Goal: Task Accomplishment & Management: Use online tool/utility

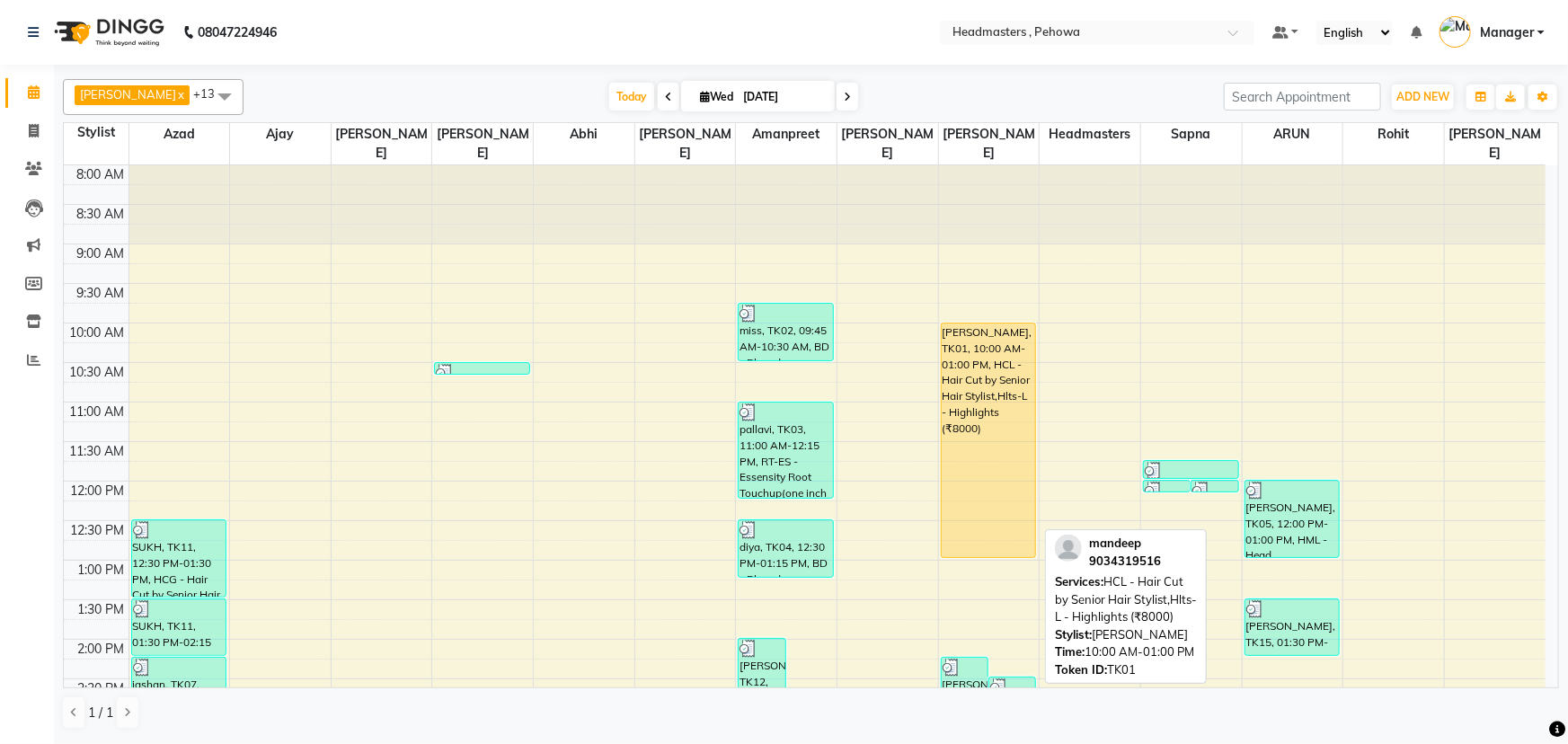
click at [1009, 412] on div "[PERSON_NAME], TK01, 10:00 AM-01:00 PM, HCL - Hair Cut by Senior Hair Stylist,H…" at bounding box center [988, 440] width 94 height 234
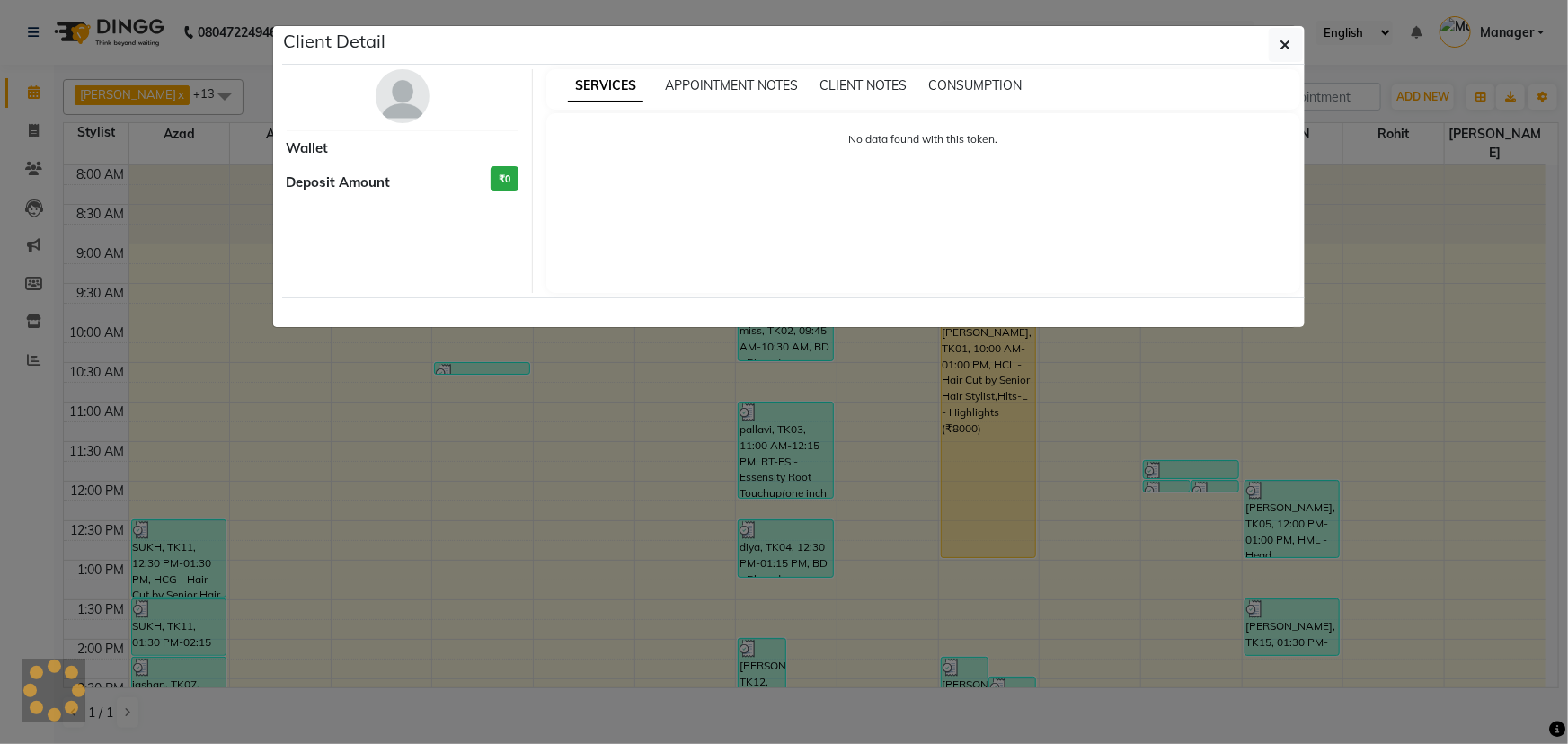
select select "1"
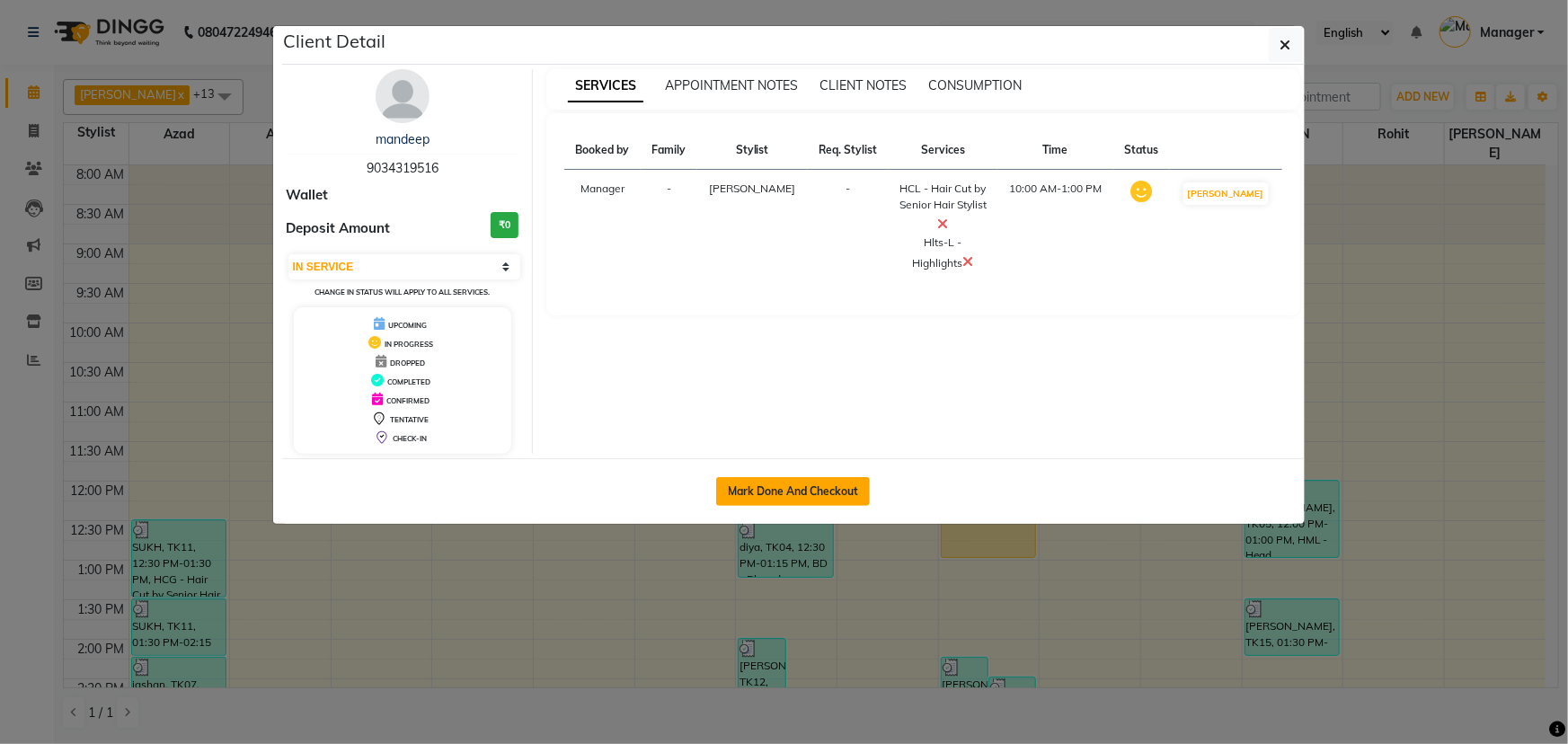
click at [798, 482] on button "Mark Done And Checkout" at bounding box center [792, 492] width 153 height 29
select select "service"
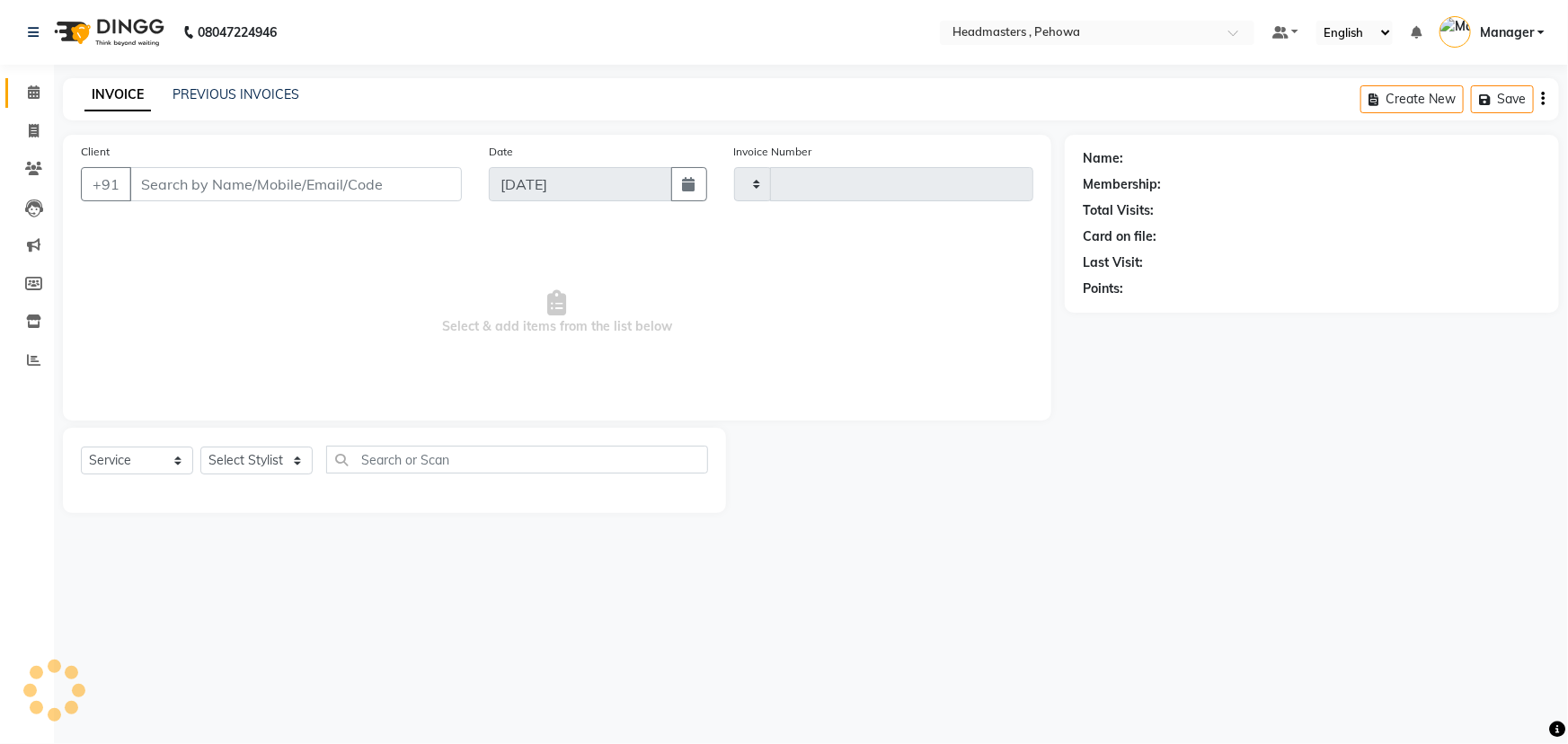
type input "2561"
select select "7727"
type input "9034319516"
select select "71125"
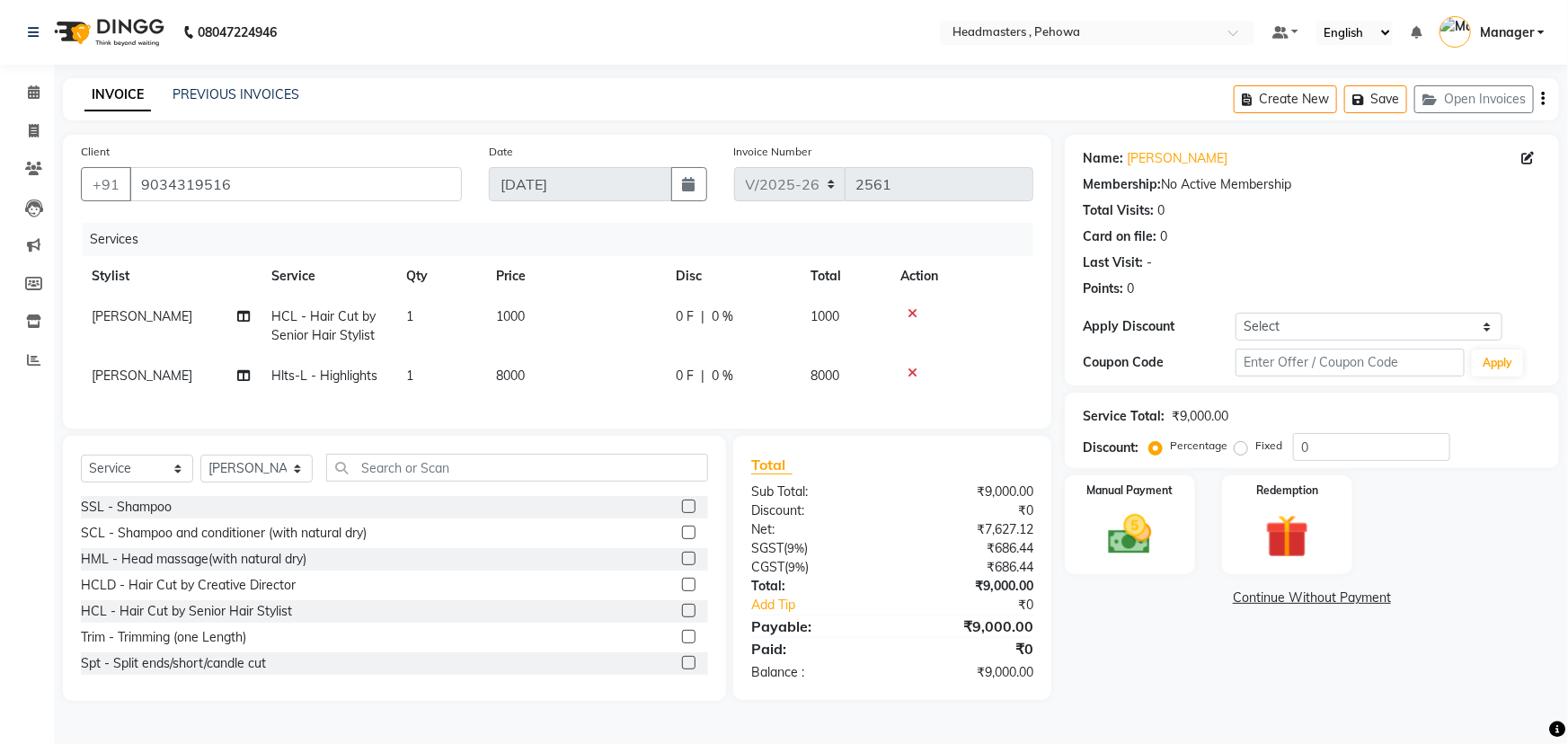
click at [915, 313] on icon at bounding box center [912, 313] width 10 height 13
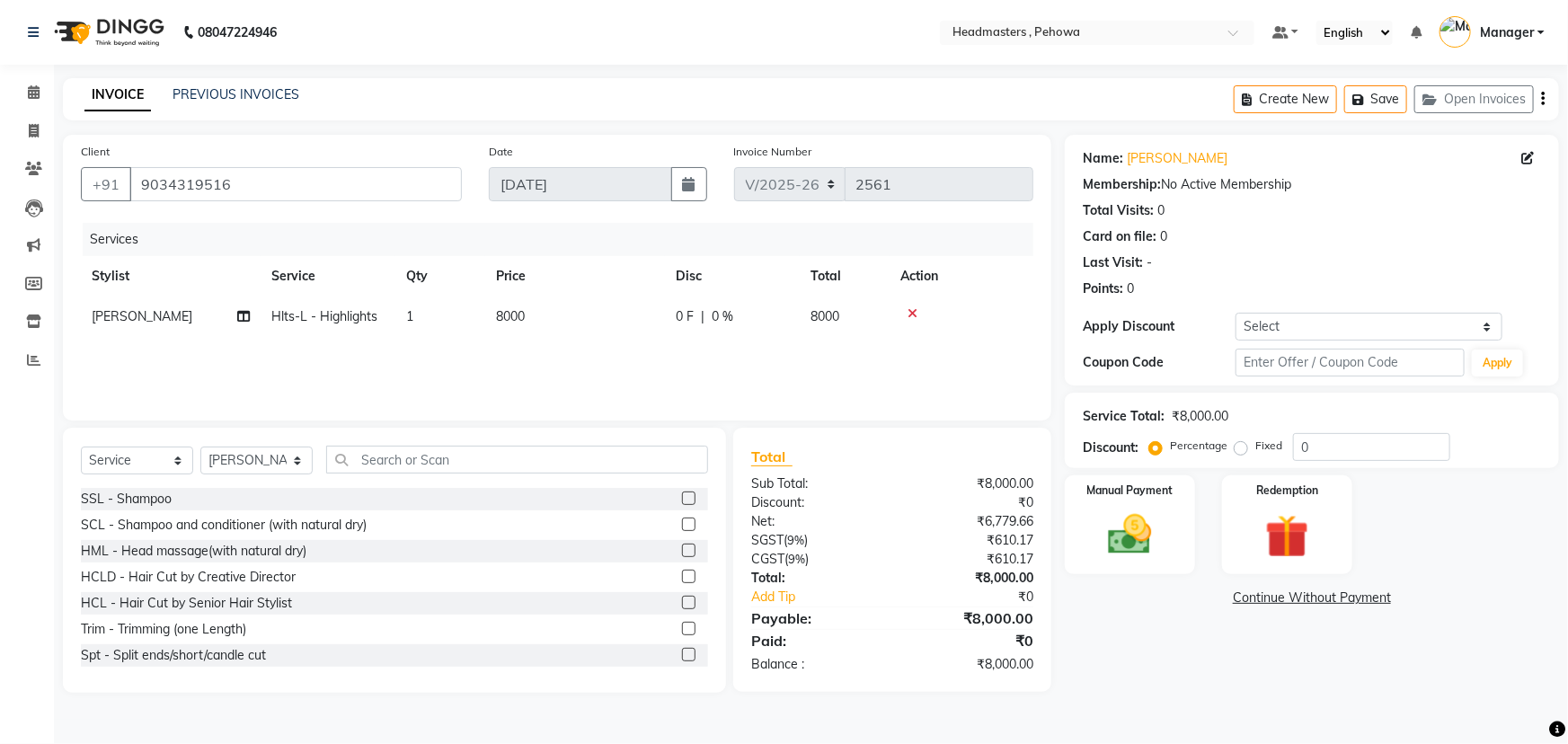
click at [676, 305] on td "0 F | 0 %" at bounding box center [732, 317] width 135 height 40
select select "71125"
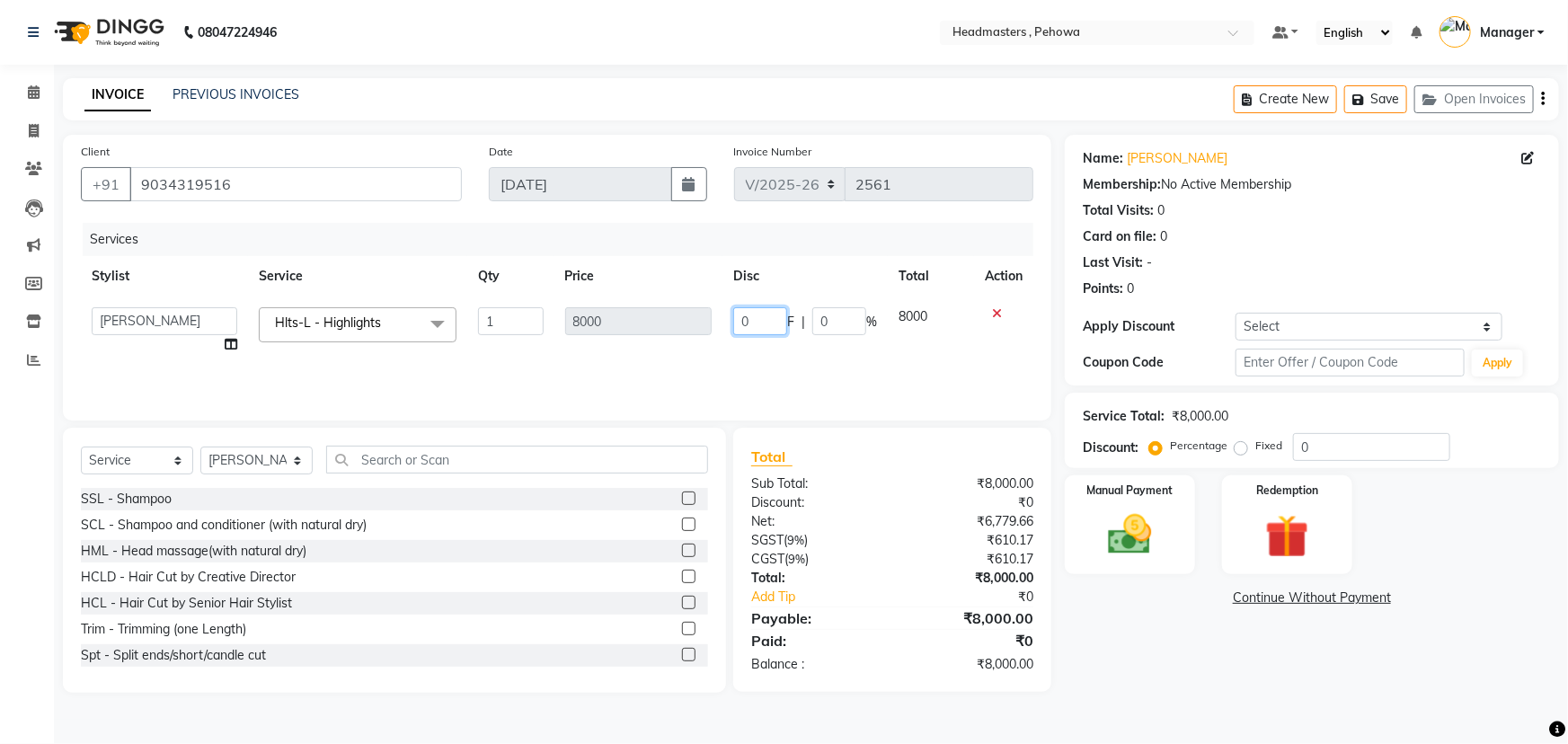
click at [687, 315] on tr "Abhi Ajay [PERSON_NAME] [PERSON_NAME] [PERSON_NAME] Headmasters [PERSON_NAME] M…" at bounding box center [557, 331] width 953 height 68
type input "2000"
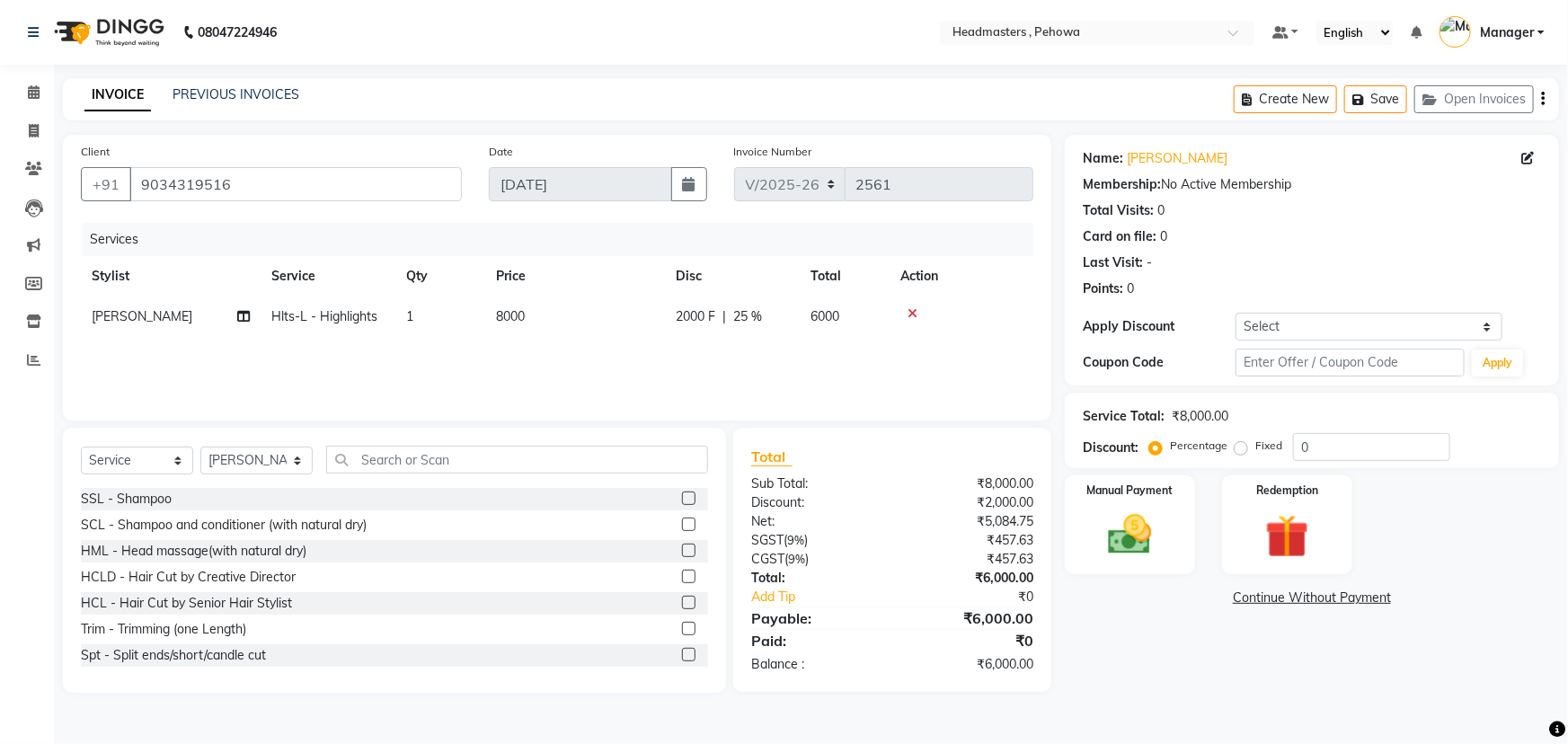
click at [941, 367] on div "Services Stylist Service Qty Price Disc Total Action [PERSON_NAME] Hlts-L - Hig…" at bounding box center [557, 312] width 953 height 180
click at [863, 341] on div "Services Stylist Service Qty Price Disc Total Action [PERSON_NAME] Hlts-L - Hig…" at bounding box center [557, 312] width 953 height 180
click at [737, 315] on span "25 %" at bounding box center [747, 317] width 29 height 19
select select "71125"
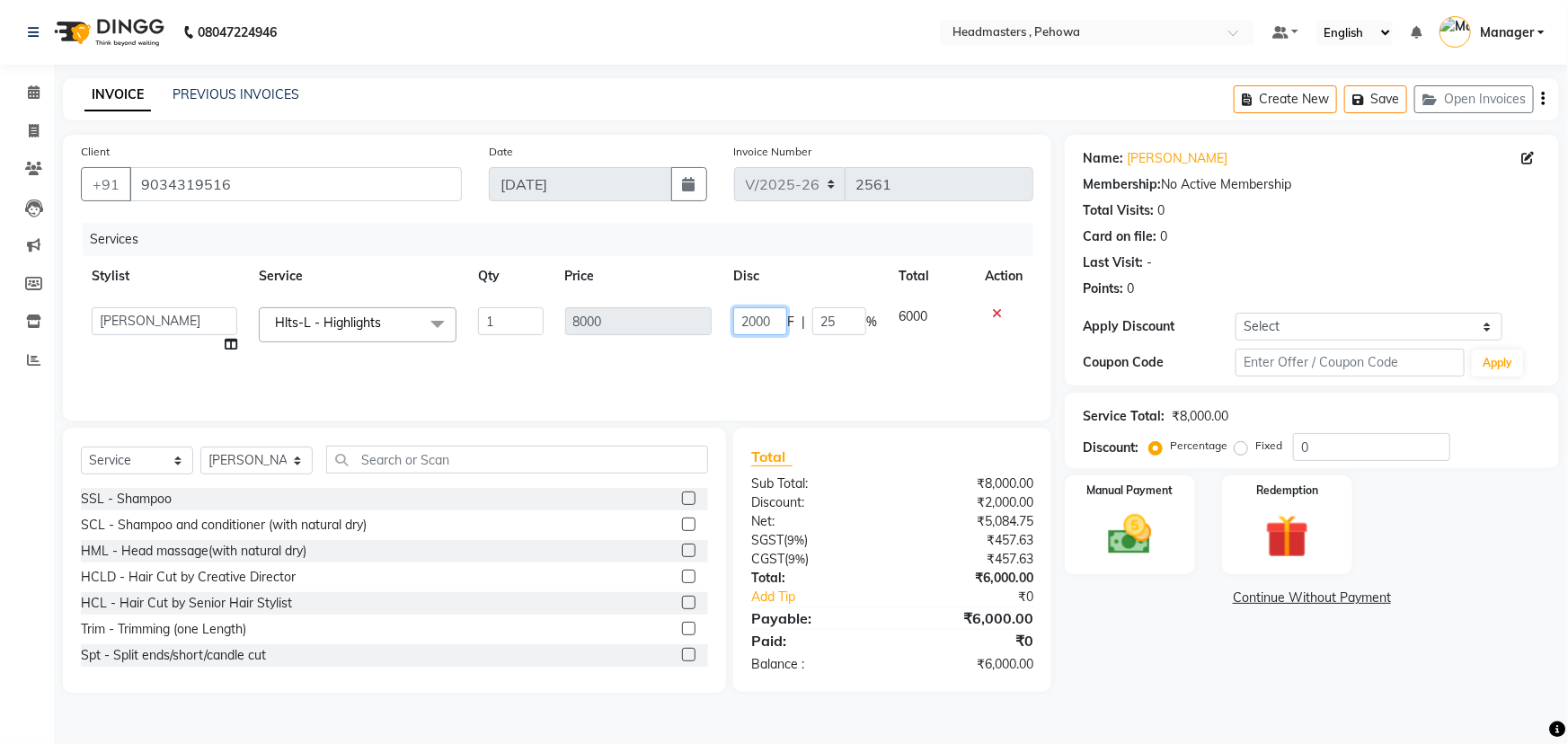
drag, startPoint x: 774, startPoint y: 314, endPoint x: 713, endPoint y: 318, distance: 61.1
click at [713, 318] on tr "Abhi Ajay [PERSON_NAME] [PERSON_NAME] [PERSON_NAME] Headmasters [PERSON_NAME] M…" at bounding box center [557, 331] width 953 height 68
type input "1000"
click at [852, 357] on div "Services Stylist Service Qty Price Disc Total Action Abhi Ajay [PERSON_NAME] [P…" at bounding box center [557, 312] width 953 height 180
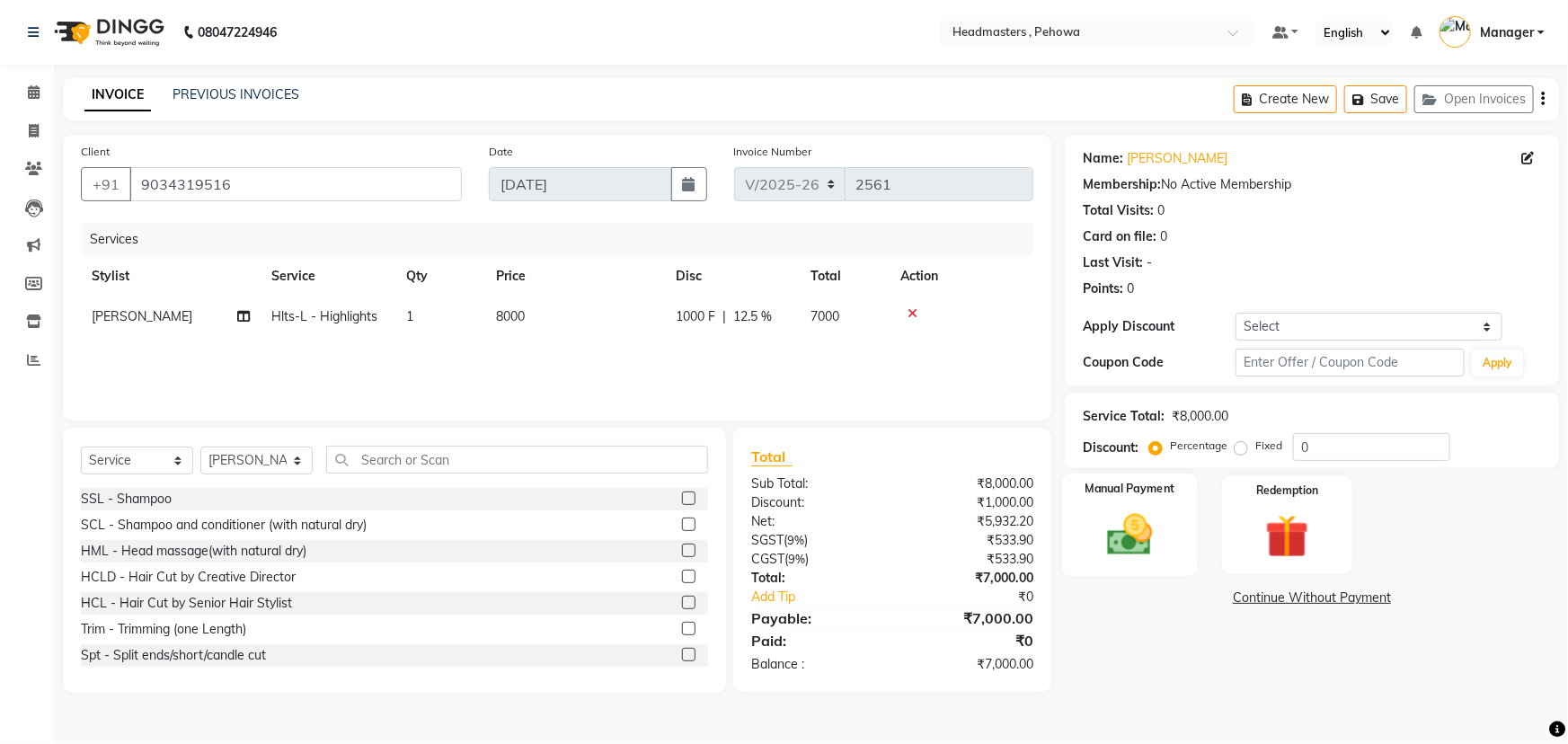
click at [1124, 512] on img at bounding box center [1130, 535] width 73 height 52
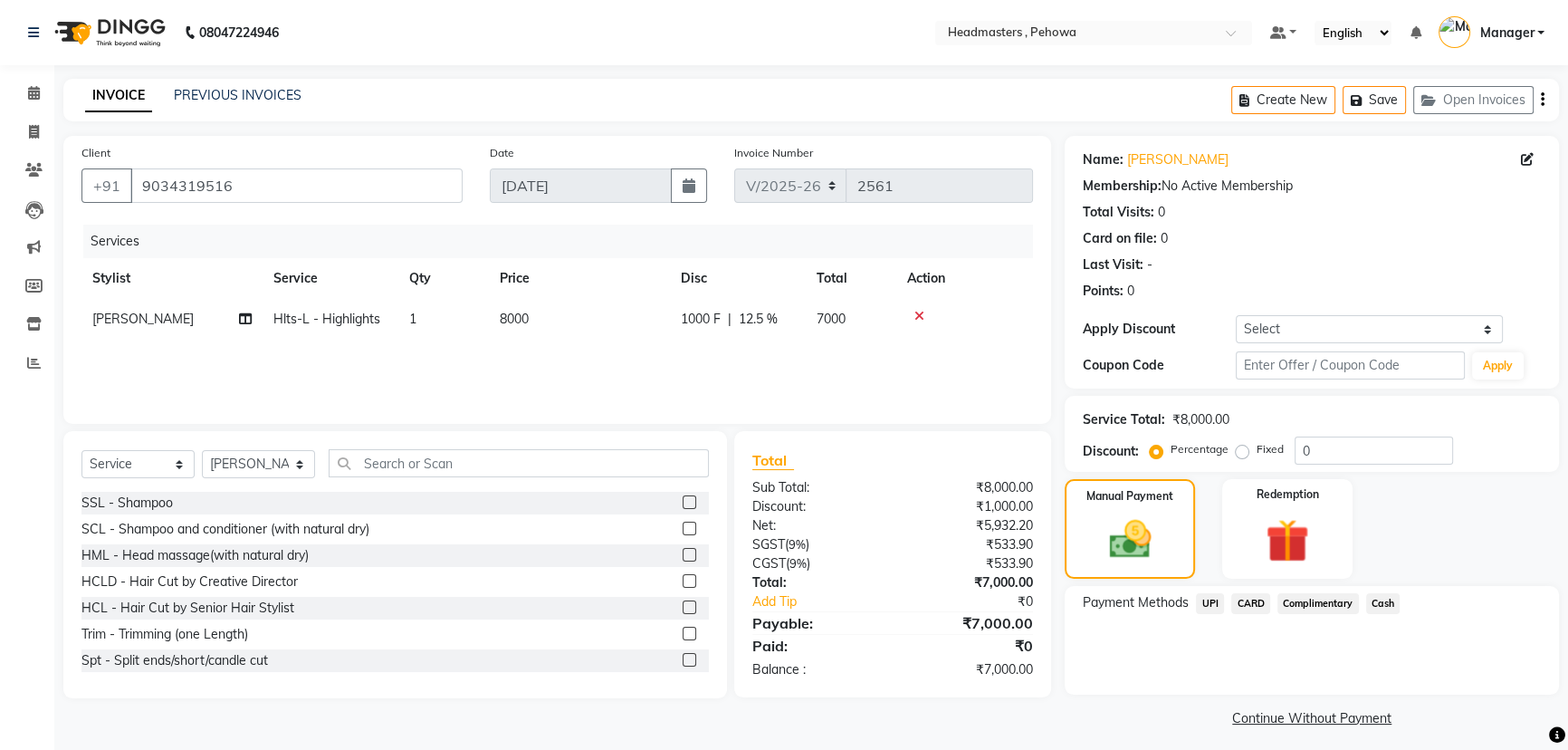
click at [1375, 604] on span "Cash" at bounding box center [1383, 603] width 34 height 20
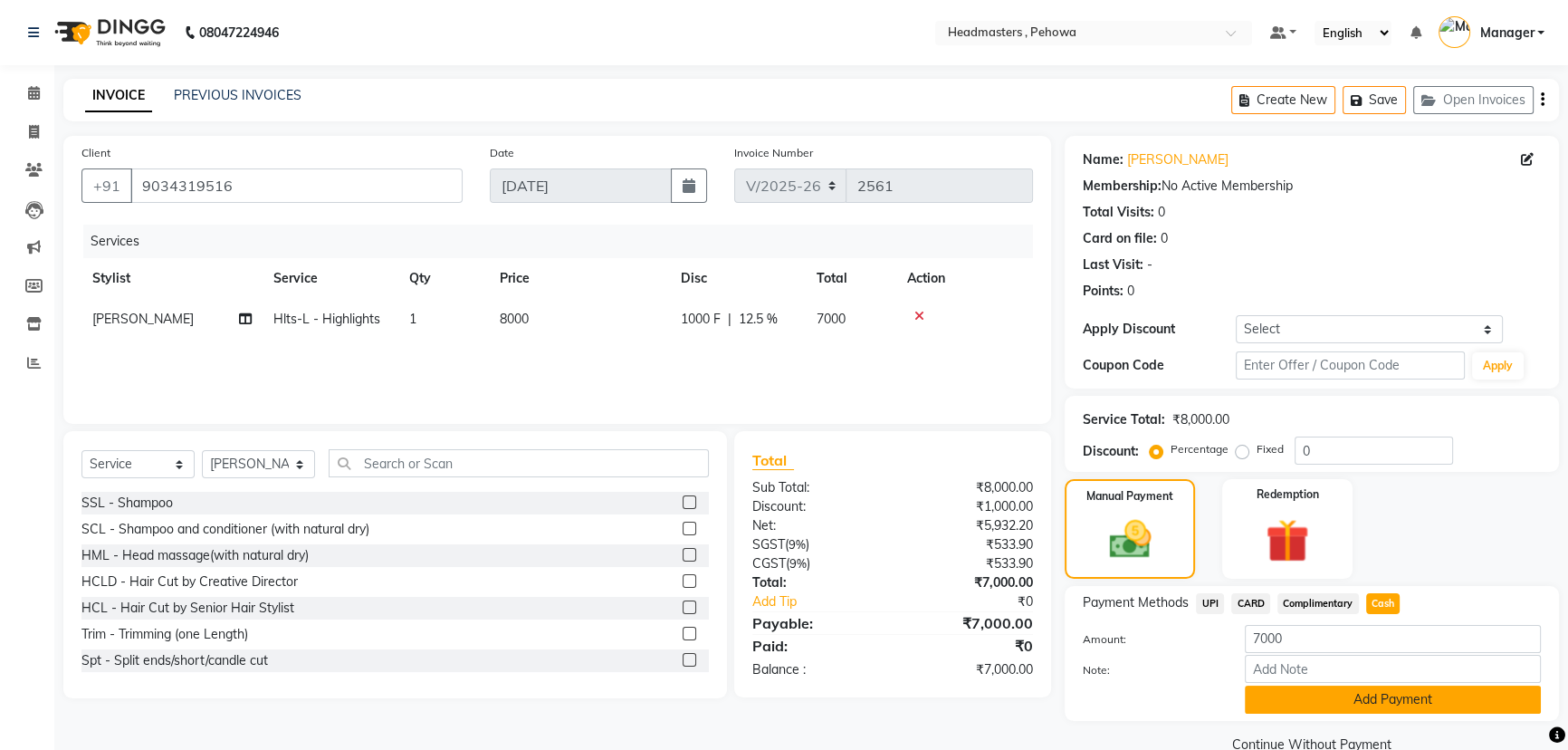
click at [1395, 704] on button "Add Payment" at bounding box center [1392, 699] width 296 height 28
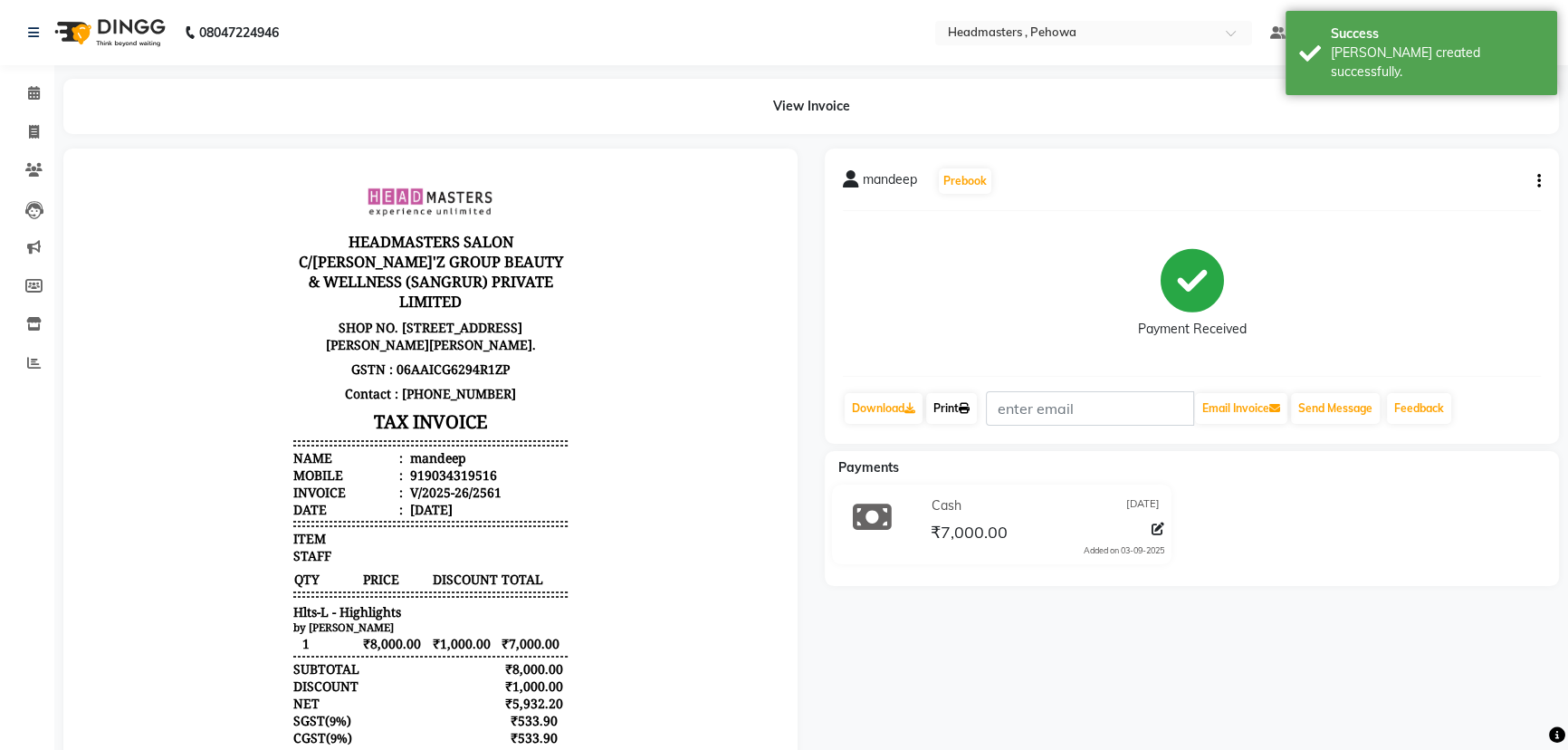
click at [956, 411] on link "Print" at bounding box center [951, 409] width 50 height 31
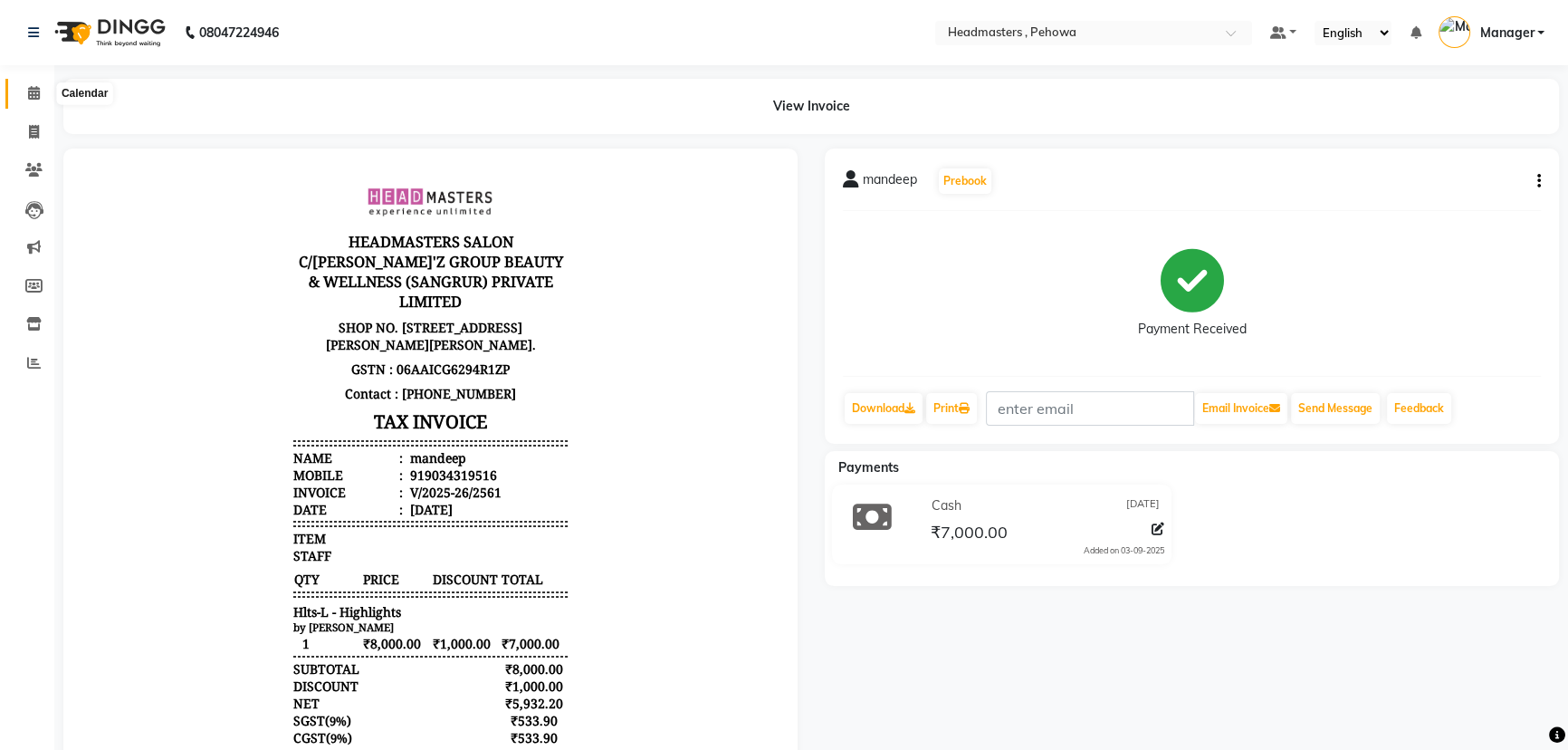
click at [33, 87] on icon at bounding box center [34, 93] width 12 height 14
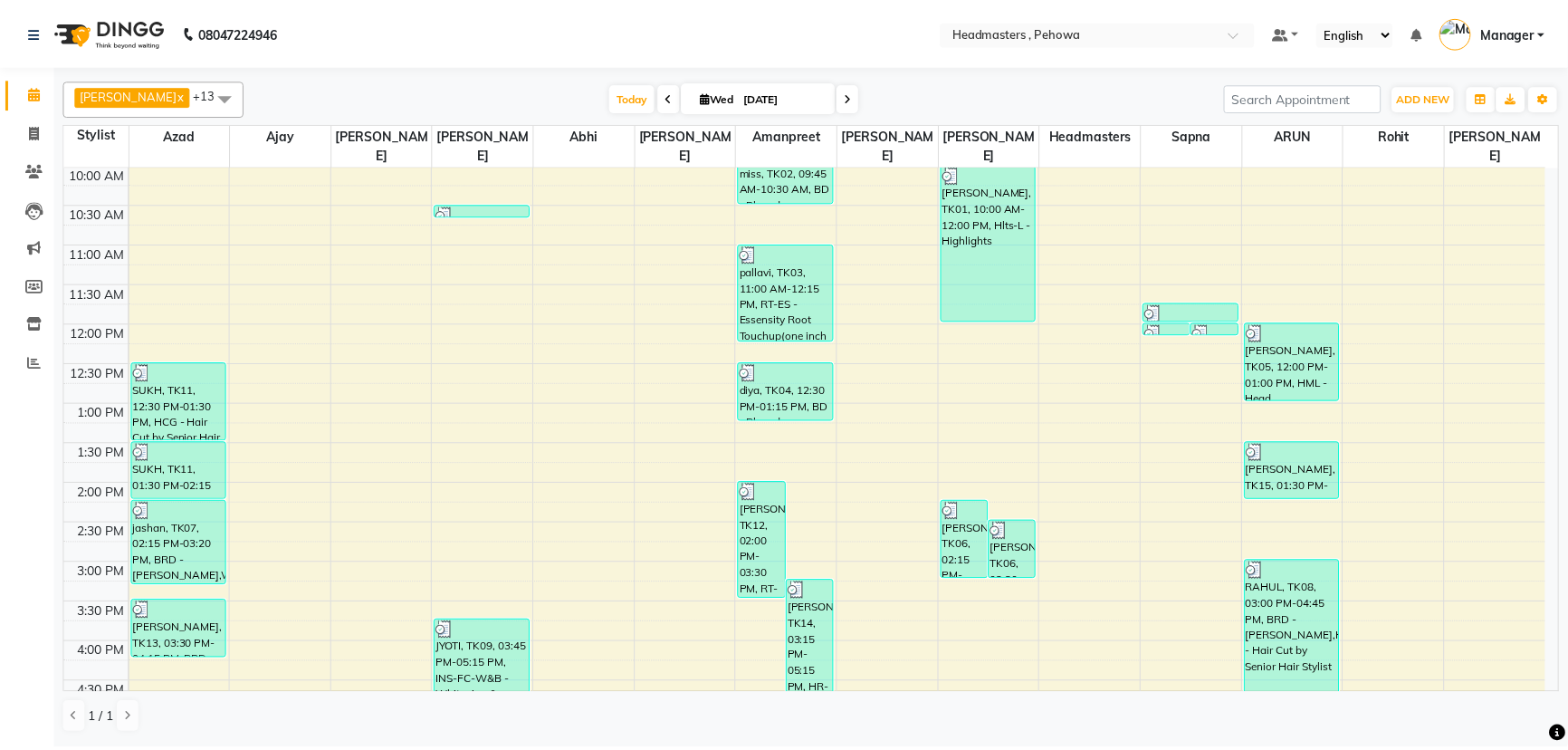
scroll to position [411, 0]
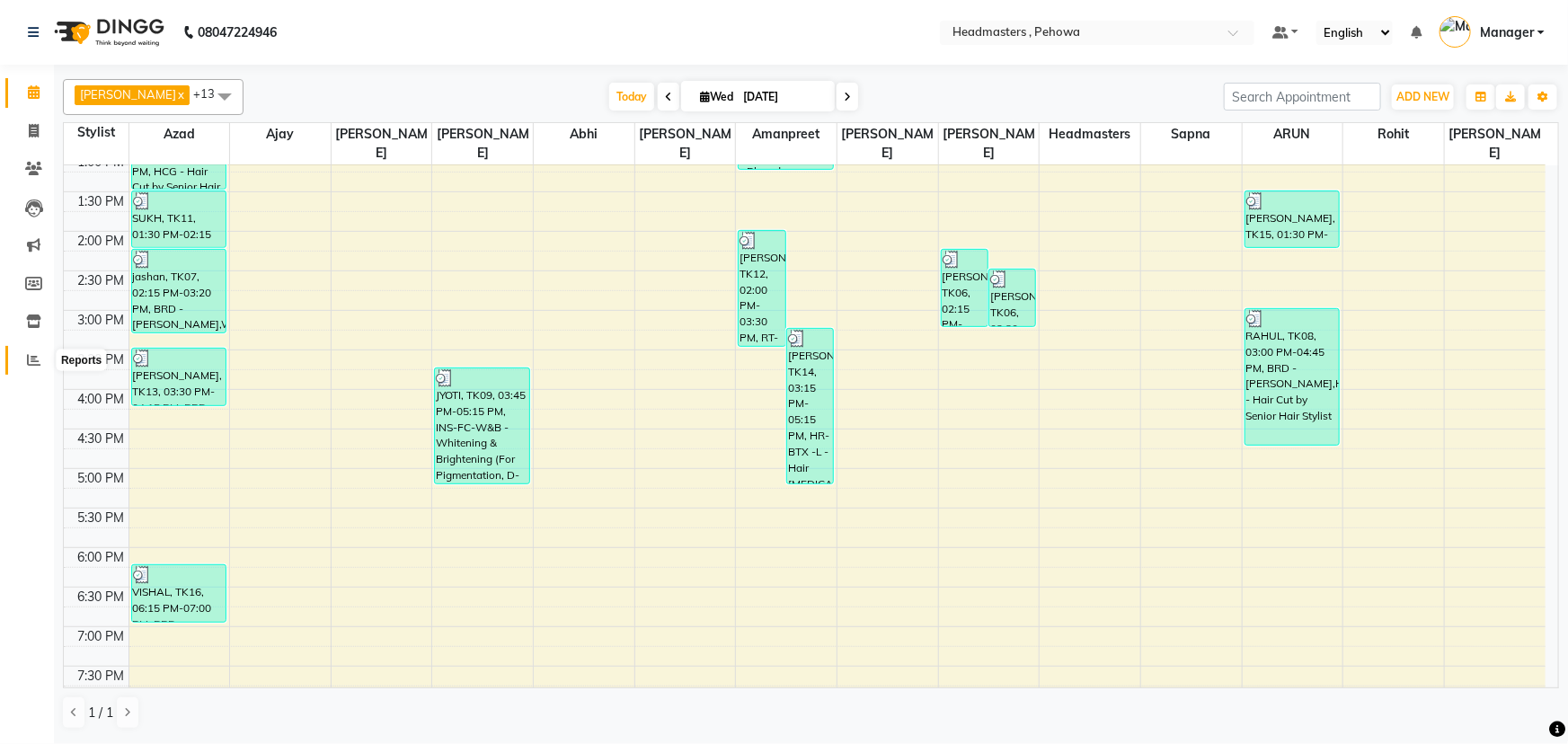
click at [40, 363] on span at bounding box center [34, 360] width 32 height 20
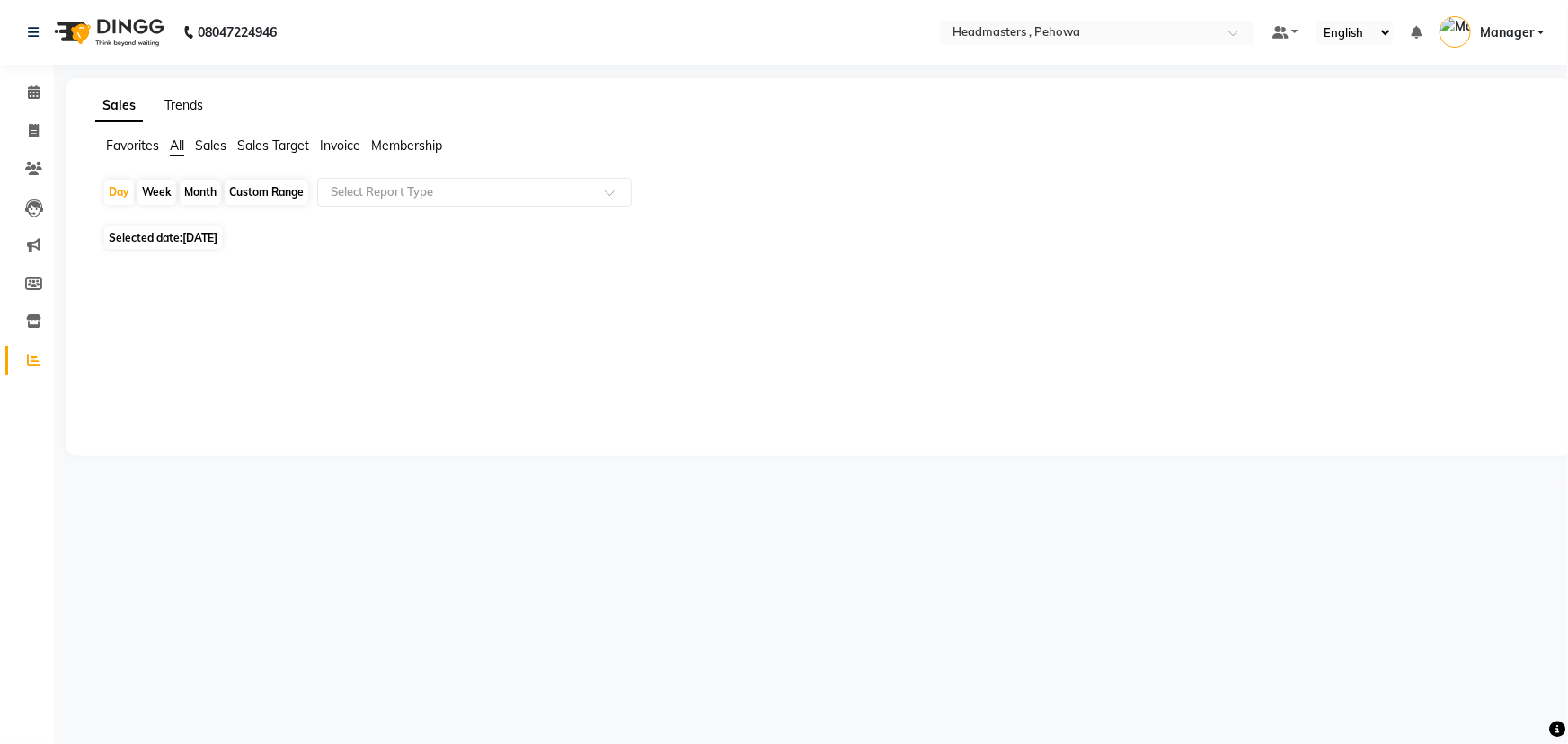
click at [196, 109] on link "Trends" at bounding box center [184, 105] width 39 height 16
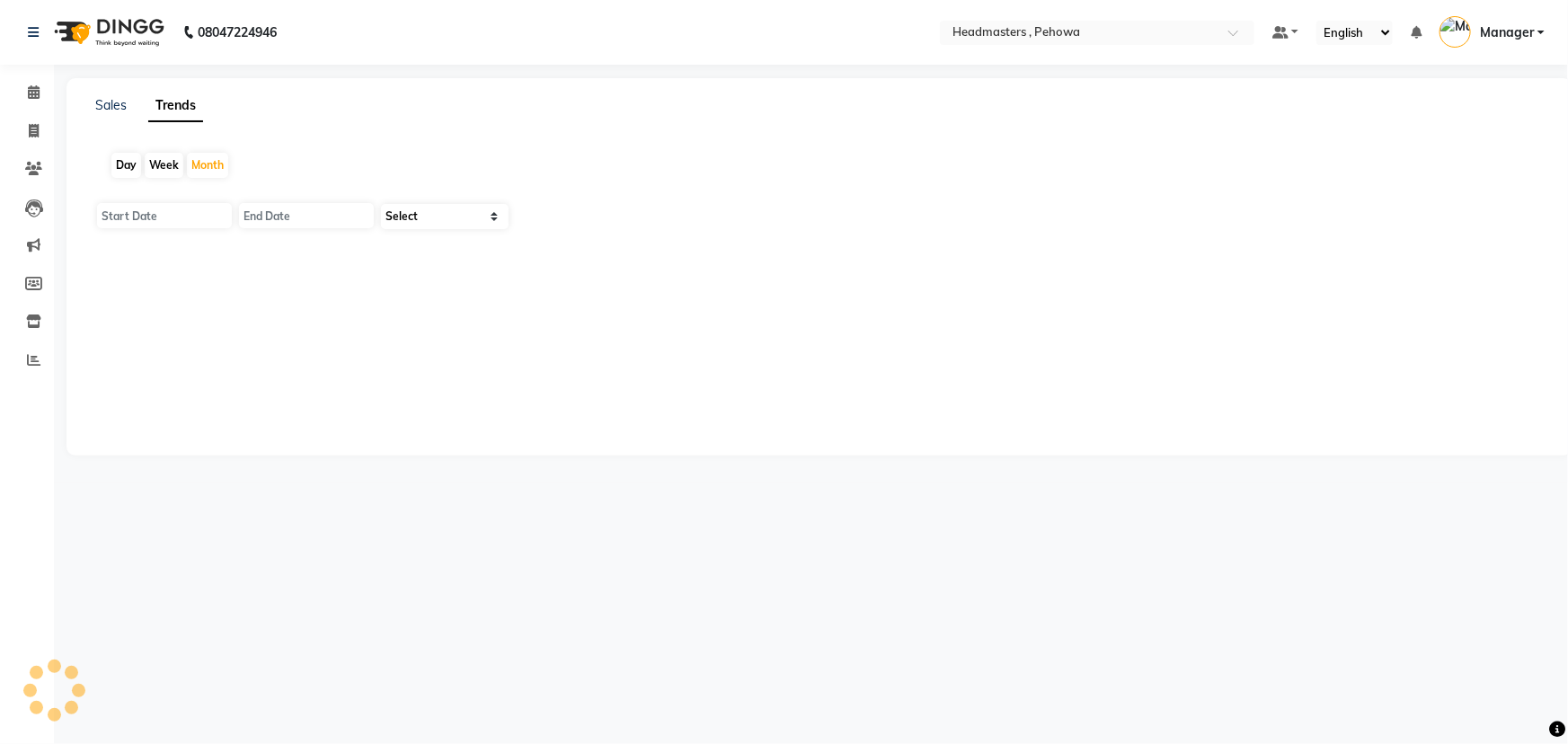
type input "[DATE]"
click at [421, 214] on select "Select Clients" at bounding box center [444, 217] width 127 height 25
select select "by_client"
click at [380, 204] on select "Select Clients" at bounding box center [444, 217] width 127 height 25
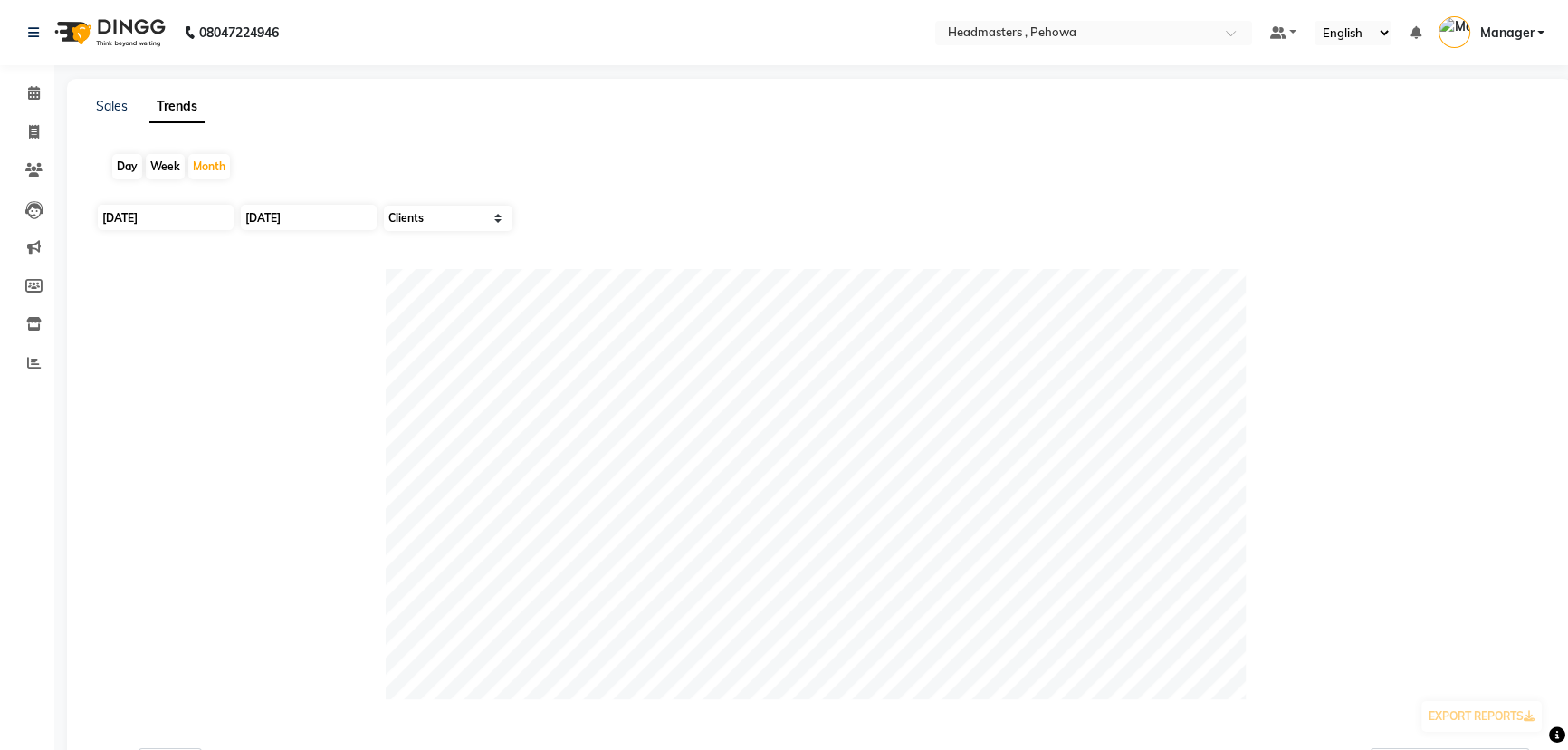
click at [128, 177] on div "Day" at bounding box center [127, 167] width 30 height 25
type input "[DATE]"
click at [128, 177] on div "Day" at bounding box center [127, 167] width 30 height 25
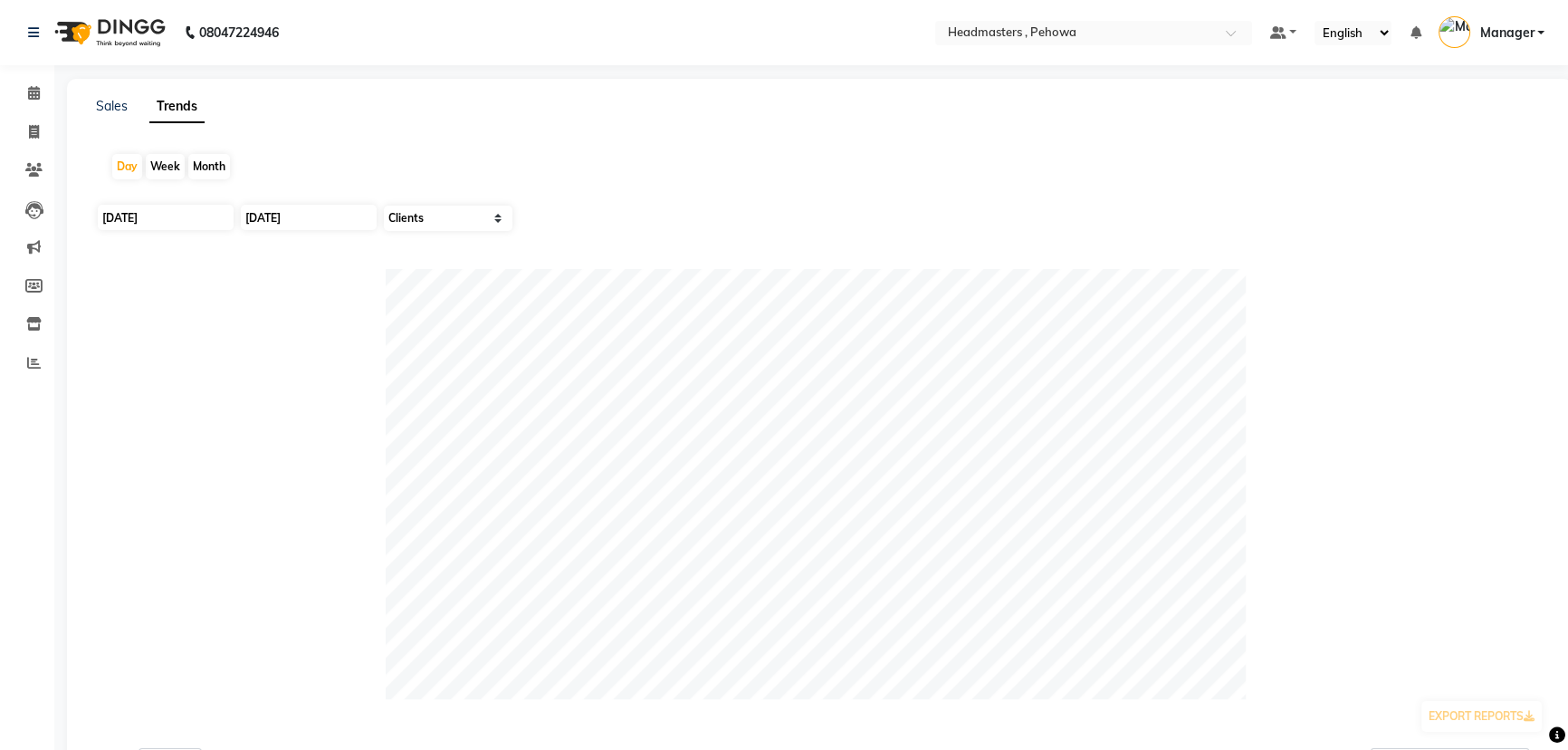
click at [190, 441] on div at bounding box center [819, 484] width 1448 height 430
click at [22, 95] on span at bounding box center [34, 93] width 32 height 20
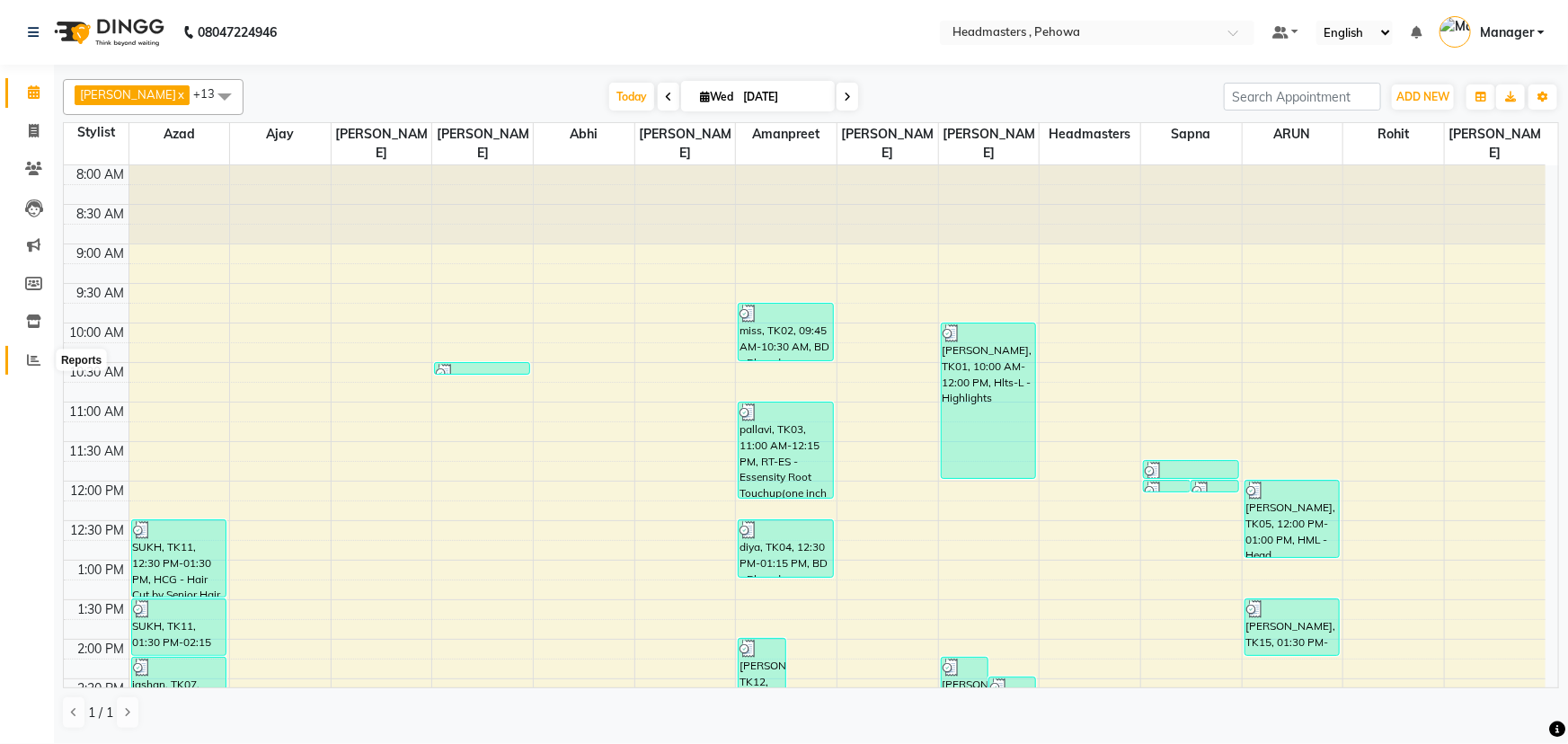
click at [21, 366] on span at bounding box center [34, 360] width 32 height 20
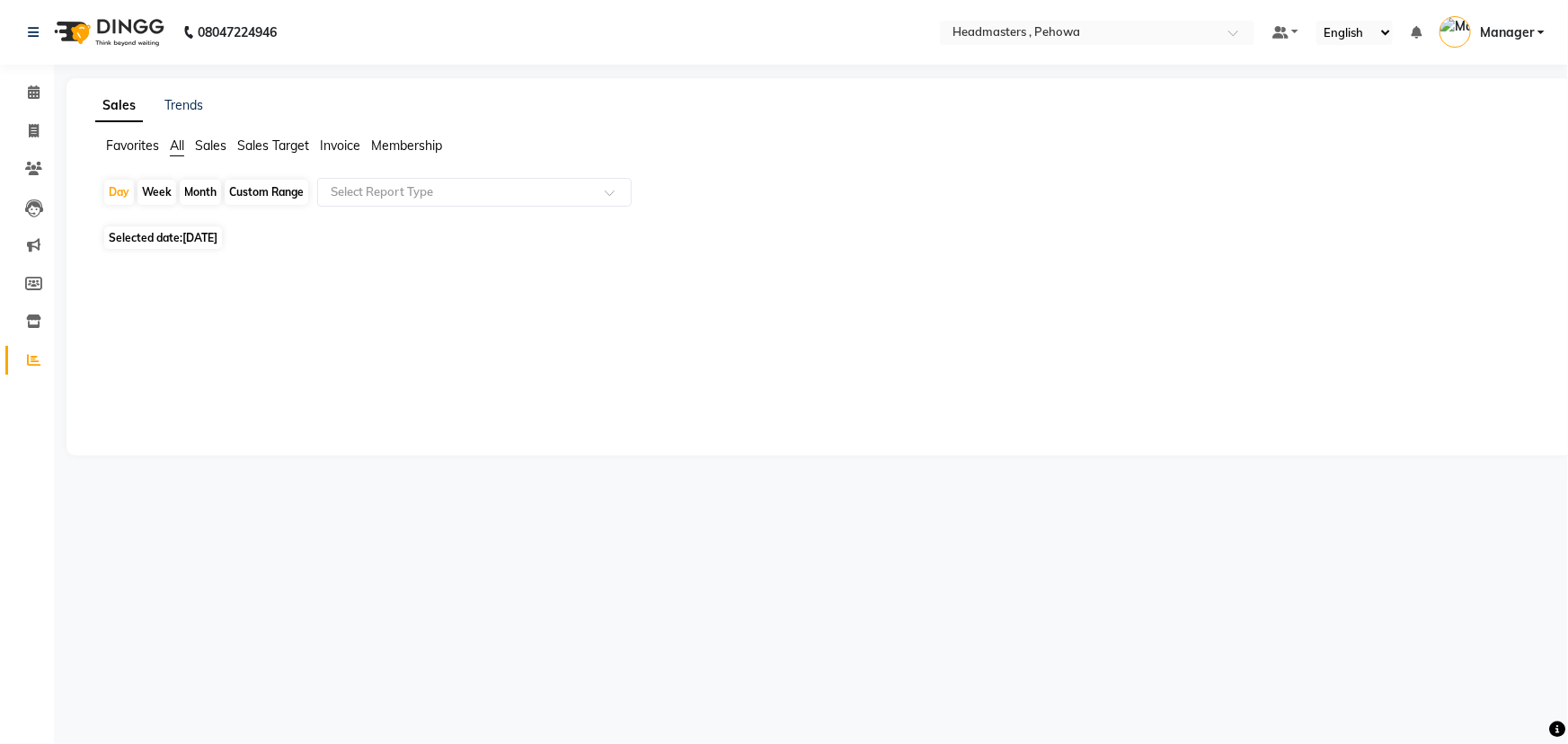
click at [189, 114] on div "Trends" at bounding box center [184, 106] width 39 height 19
click at [190, 107] on link "Trends" at bounding box center [184, 105] width 39 height 16
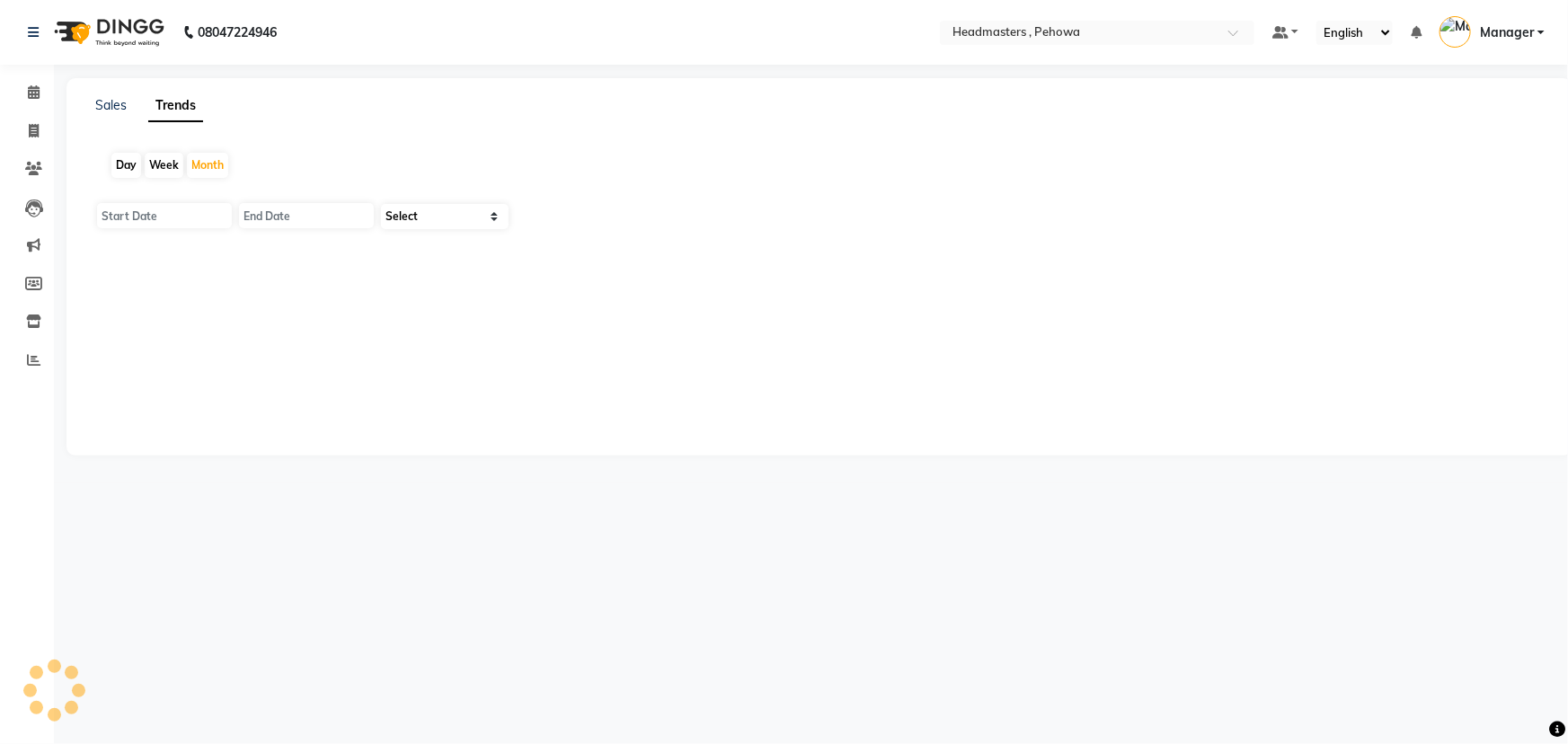
type input "[DATE]"
click at [418, 217] on select "Select Clients" at bounding box center [444, 217] width 127 height 25
select select "by_client"
click at [380, 204] on select "Select Clients" at bounding box center [444, 217] width 127 height 25
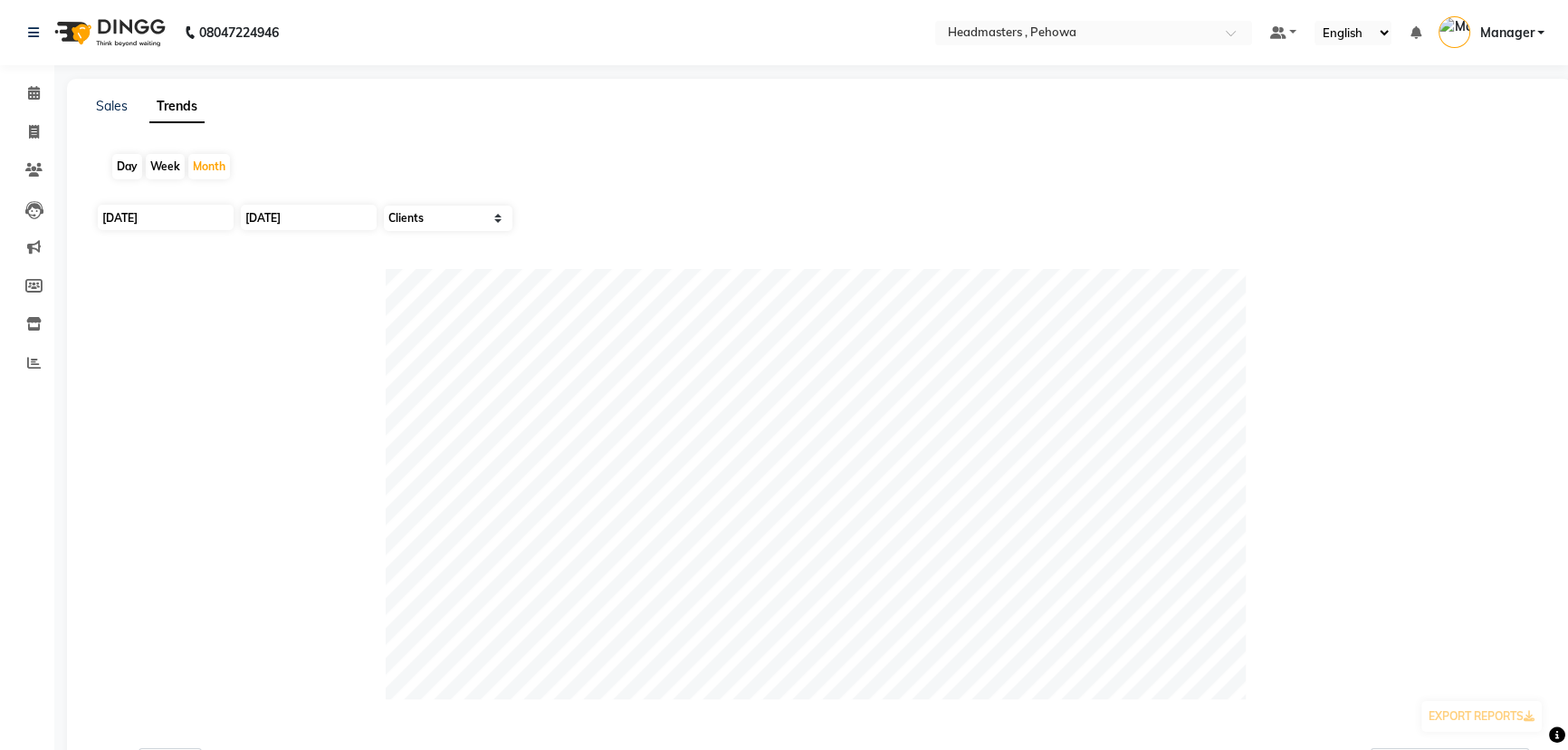
click at [105, 153] on div "Day Week Month" at bounding box center [819, 167] width 1448 height 58
click at [119, 164] on div "Day" at bounding box center [127, 167] width 30 height 25
type input "[DATE]"
click at [119, 164] on div "Day" at bounding box center [127, 167] width 30 height 25
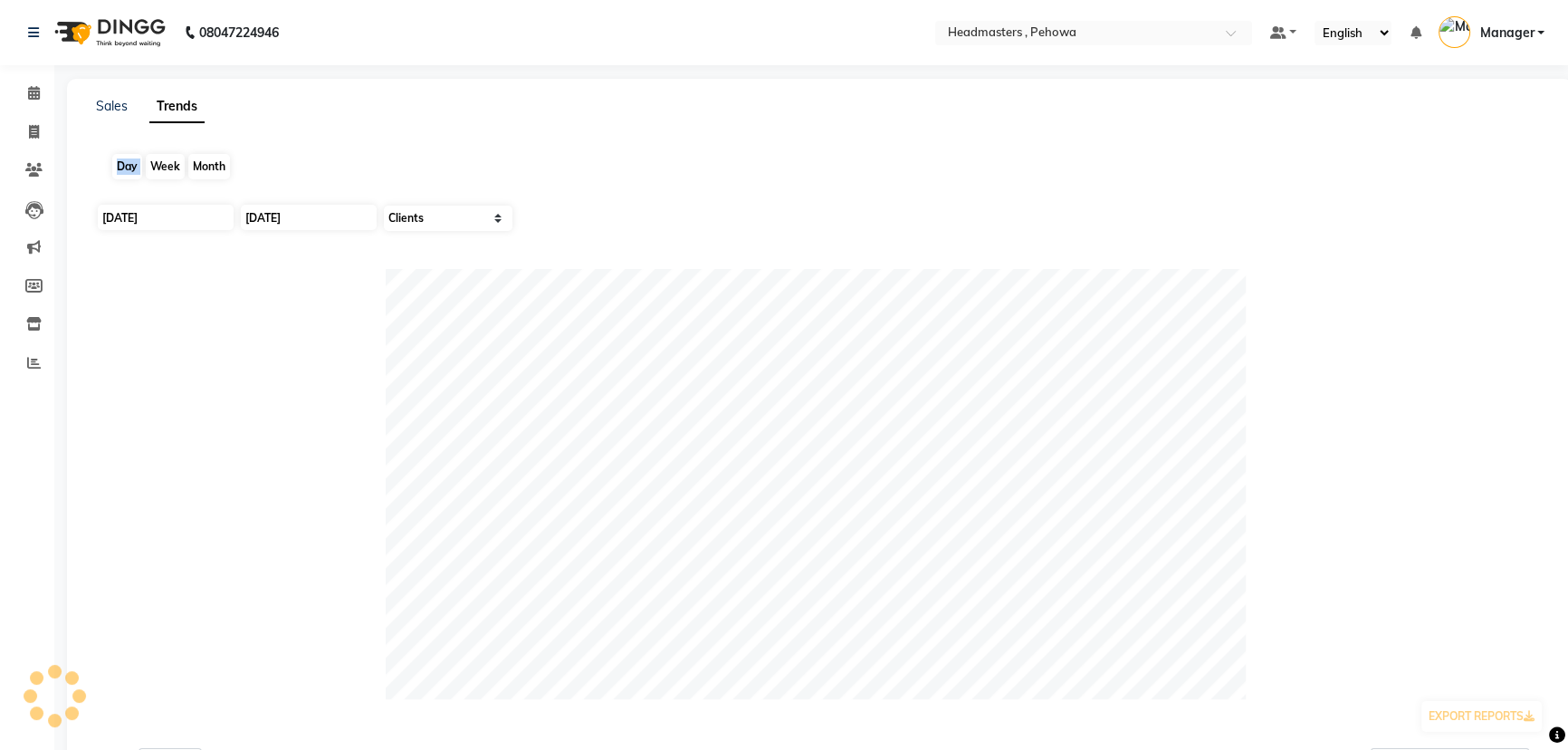
click at [119, 164] on div "Day" at bounding box center [127, 167] width 30 height 25
click at [312, 366] on div at bounding box center [819, 484] width 1448 height 430
click at [32, 95] on icon at bounding box center [34, 93] width 12 height 14
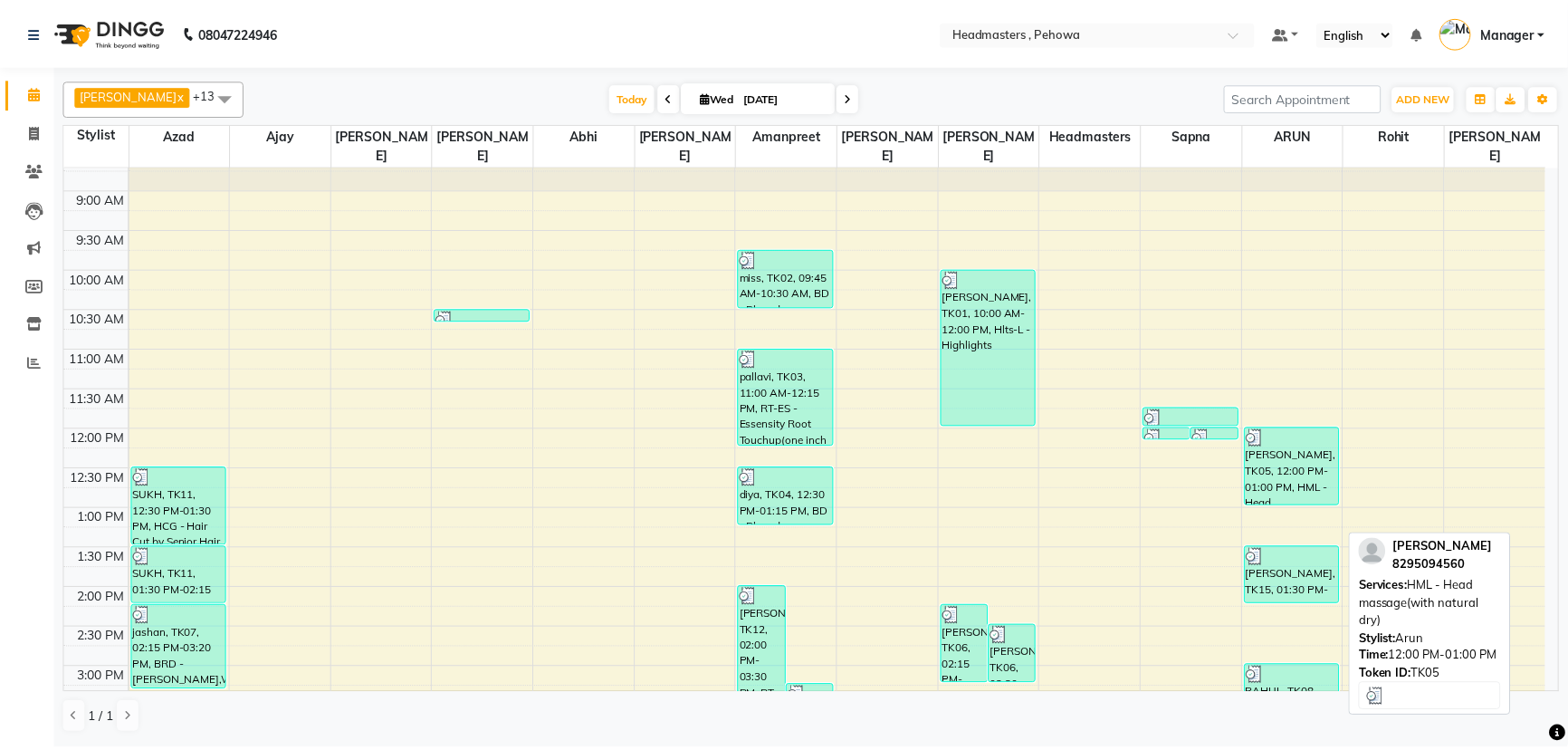
scroll to position [164, 0]
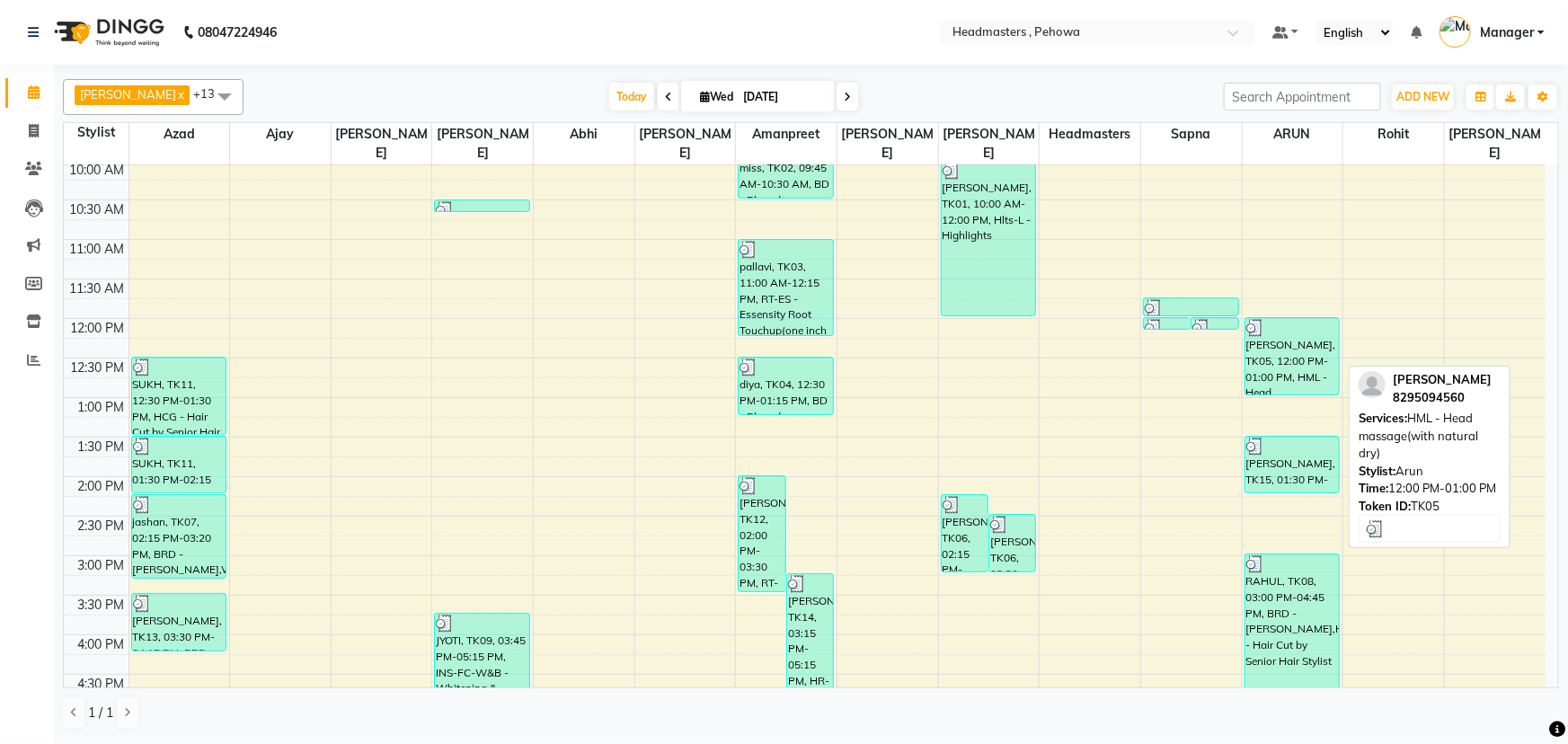
click at [1294, 330] on div "[PERSON_NAME], TK05, 12:00 PM-01:00 PM, HML - Head massage(with natural dry)" at bounding box center [1293, 356] width 94 height 76
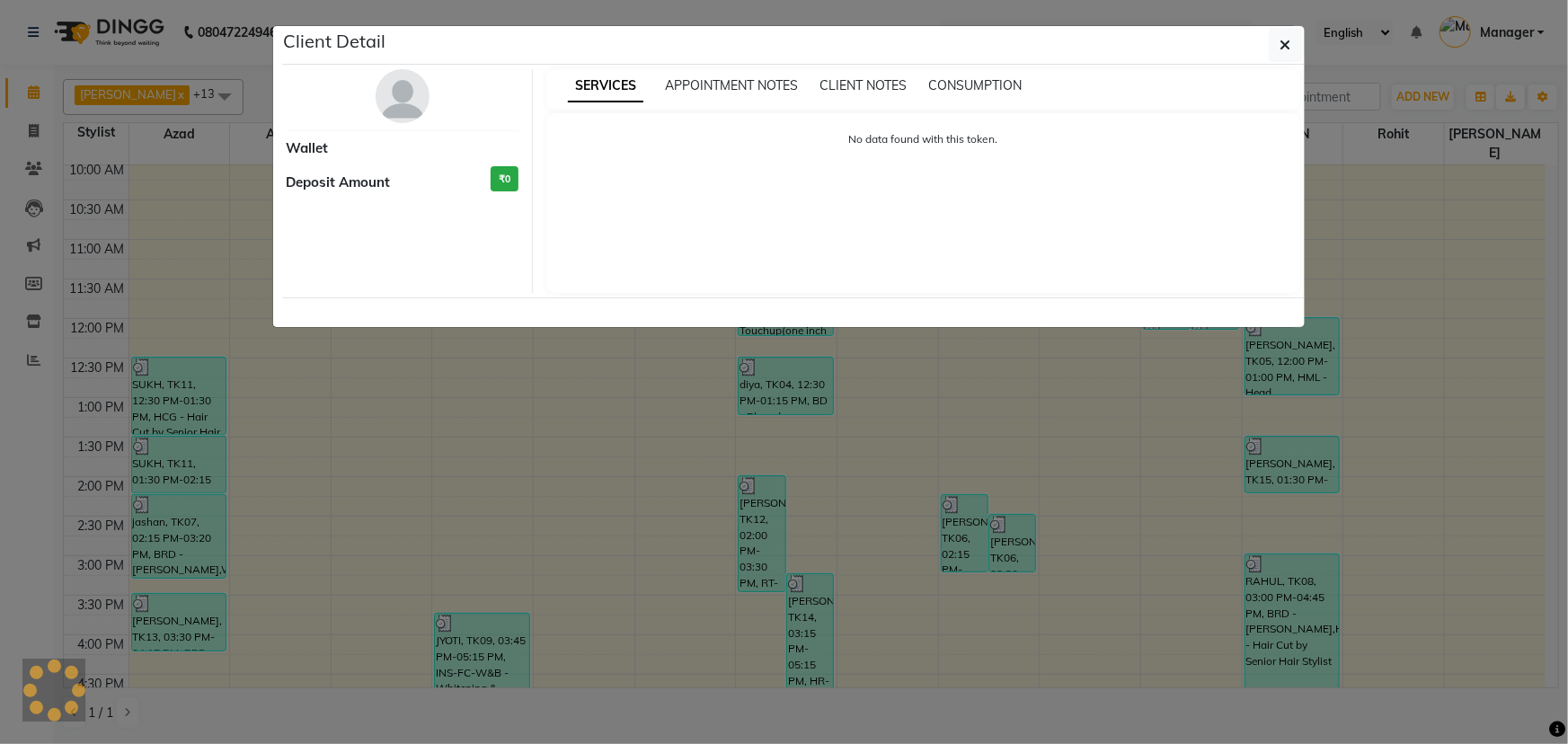
select select "3"
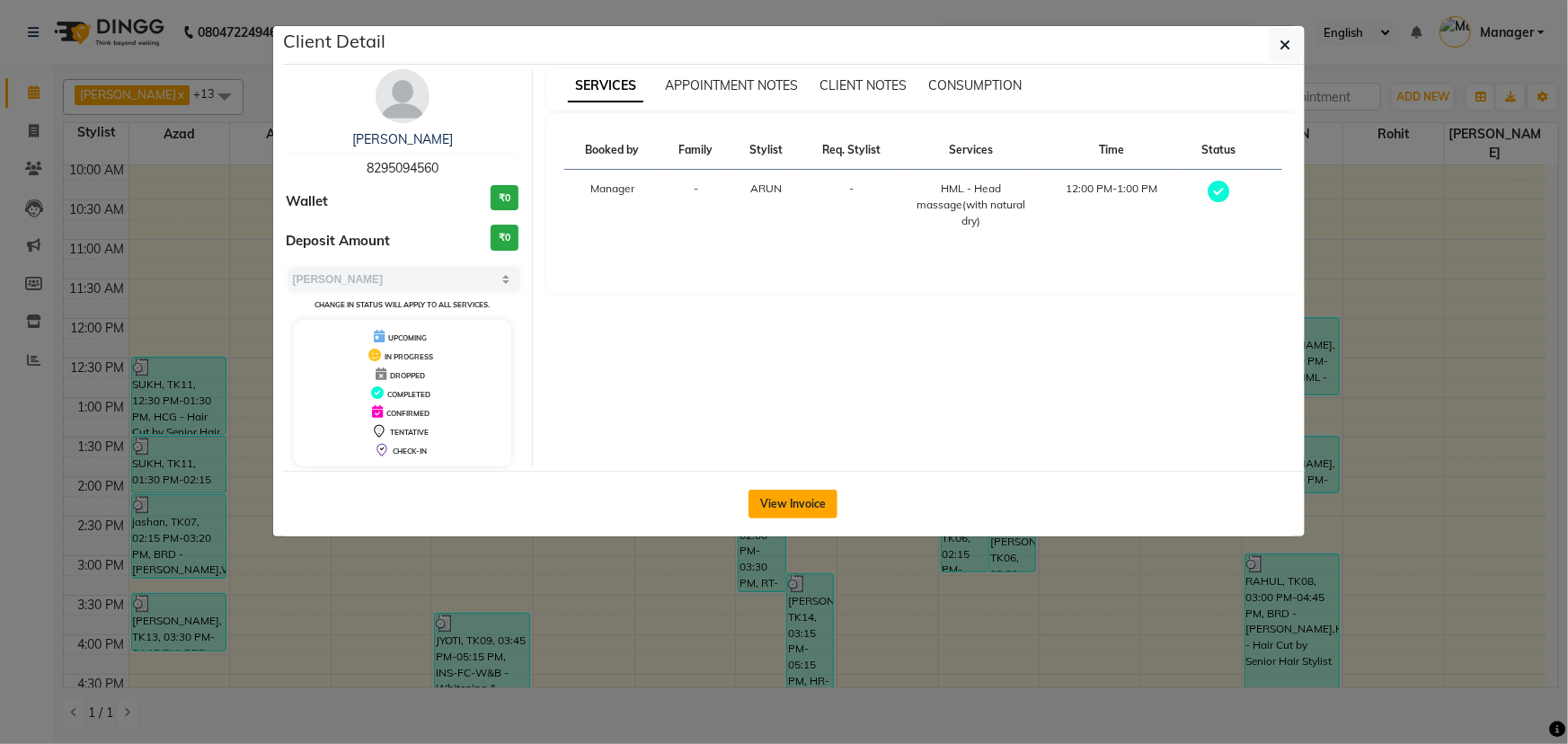
click at [783, 503] on button "View Invoice" at bounding box center [793, 504] width 89 height 29
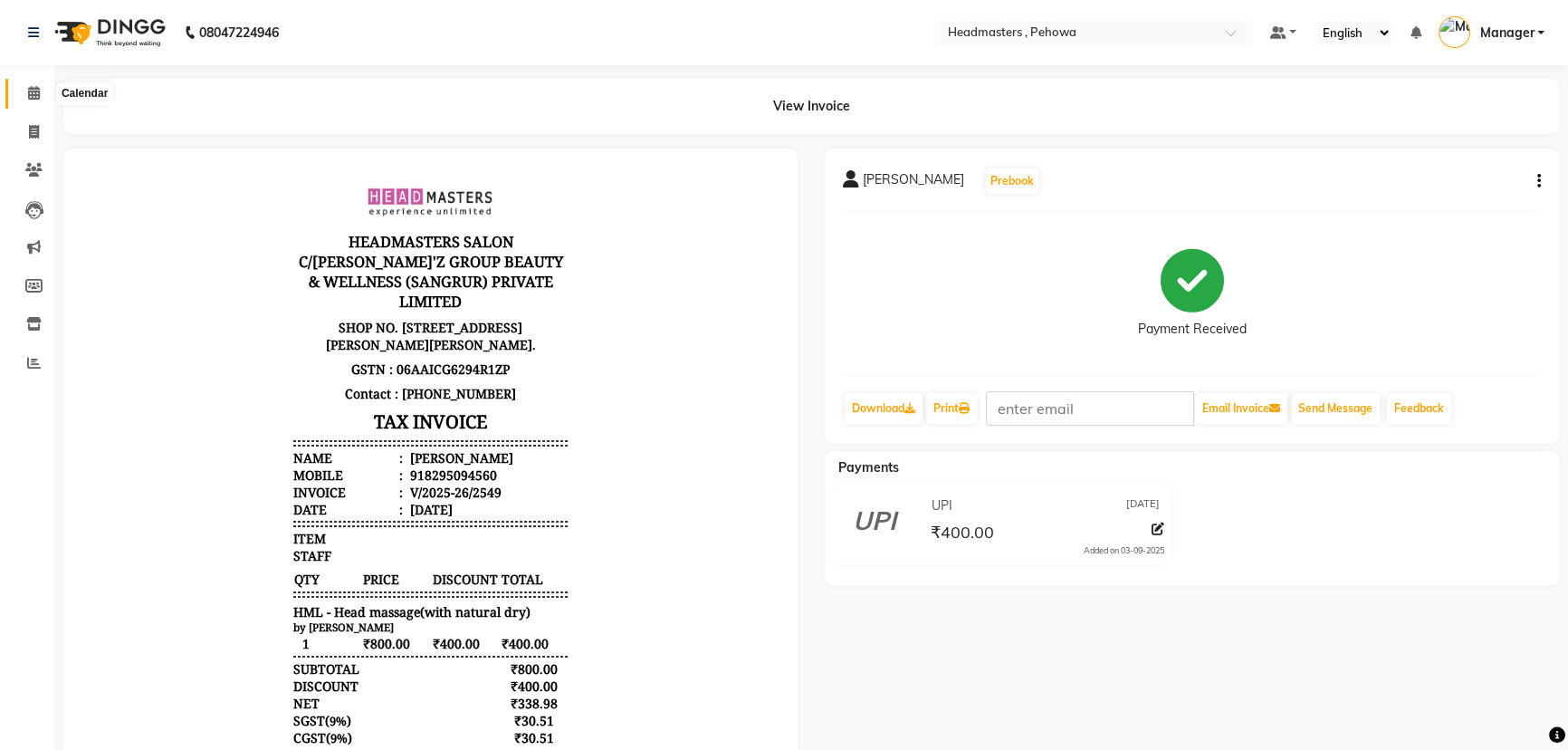
click at [34, 98] on icon at bounding box center [34, 93] width 12 height 14
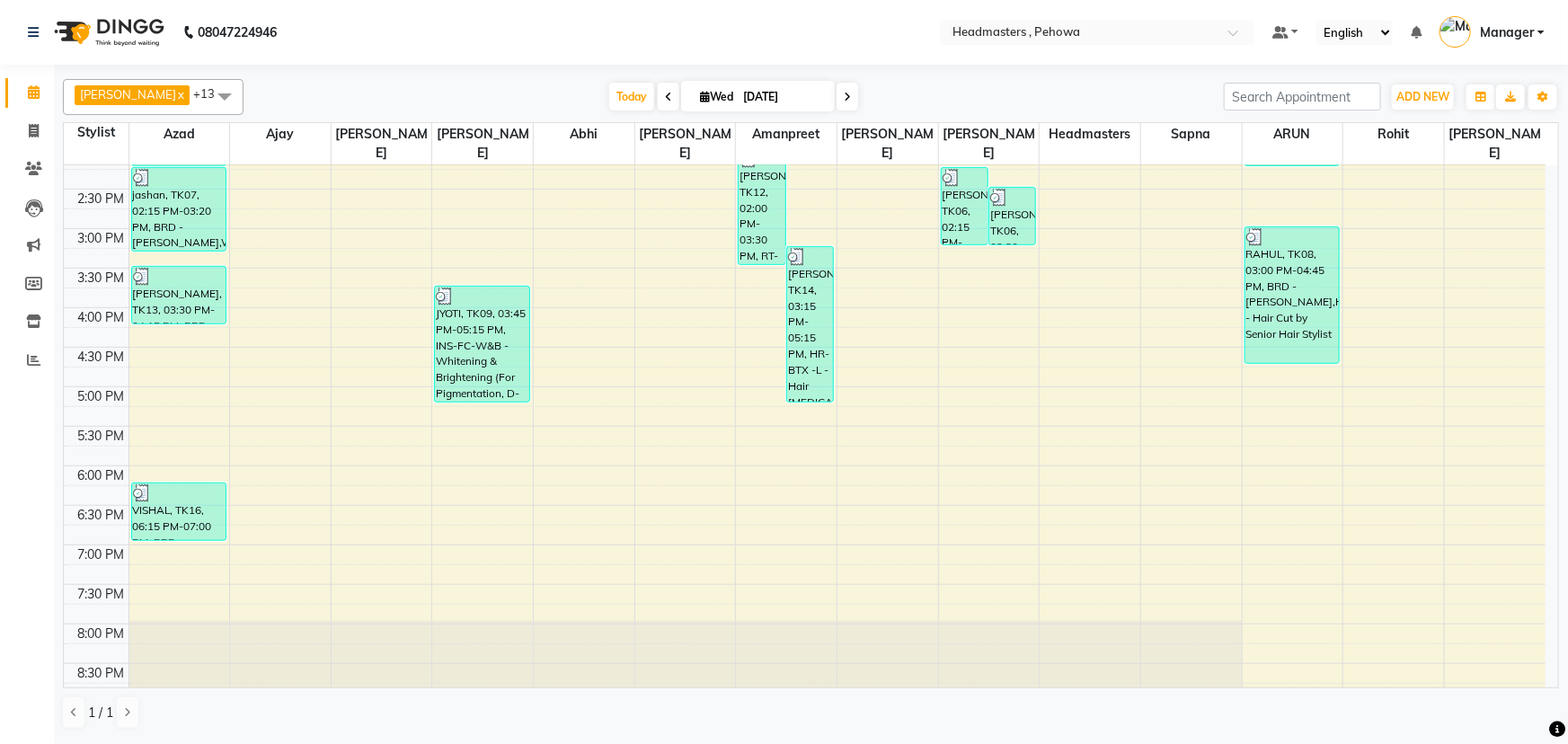
scroll to position [560, 0]
